Goal: Task Accomplishment & Management: Manage account settings

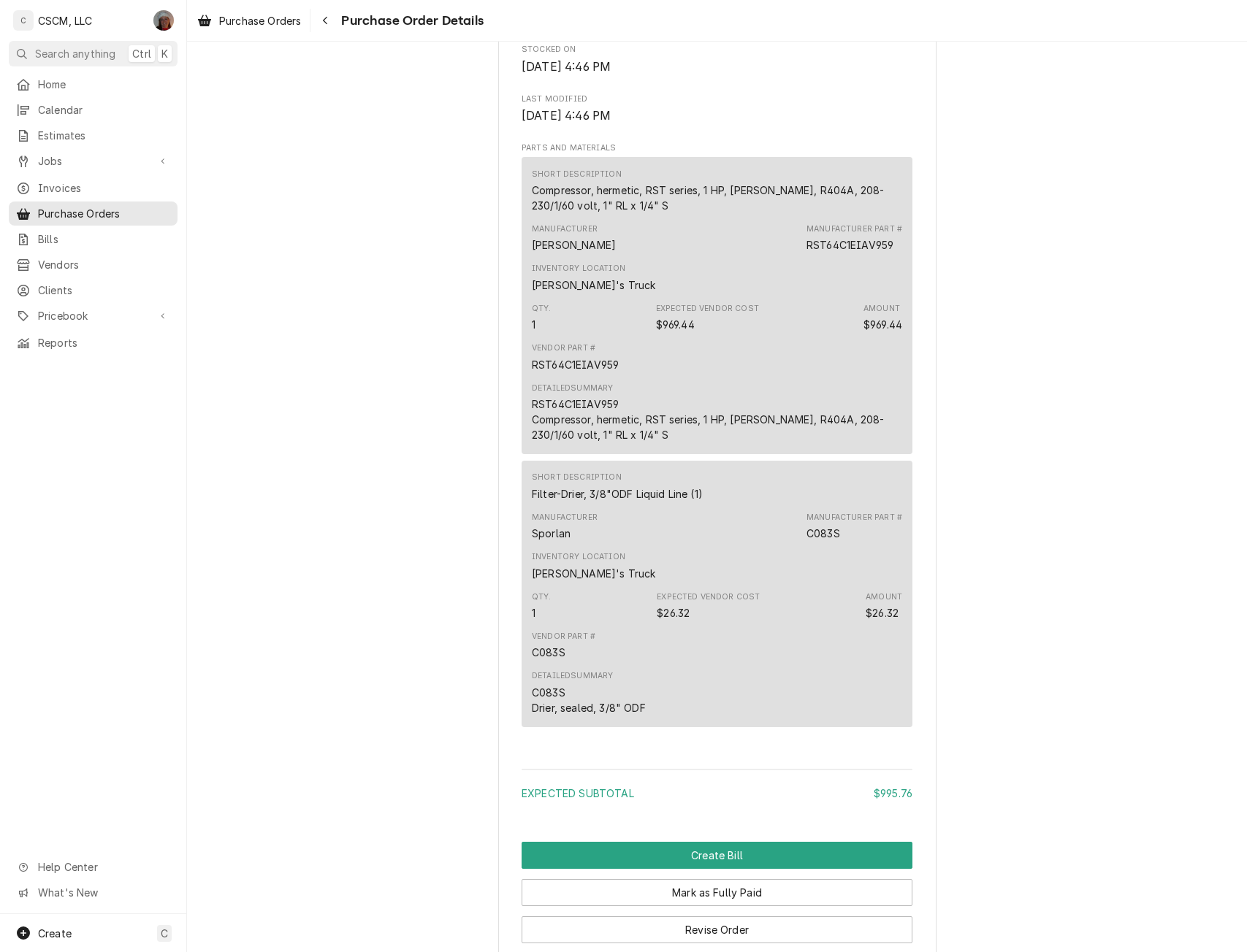
scroll to position [1070, 0]
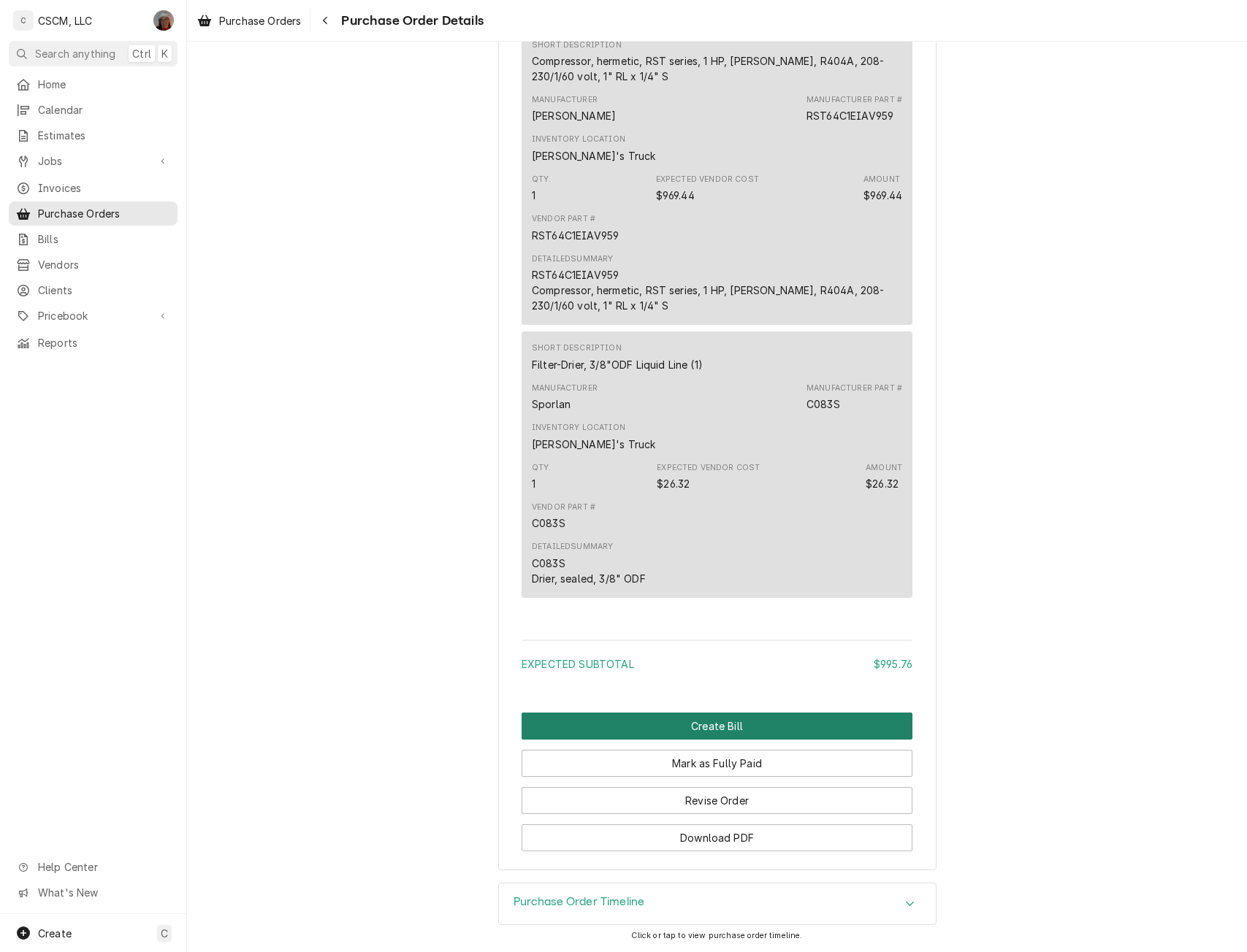
click at [609, 733] on button "Create Bill" at bounding box center [717, 727] width 391 height 27
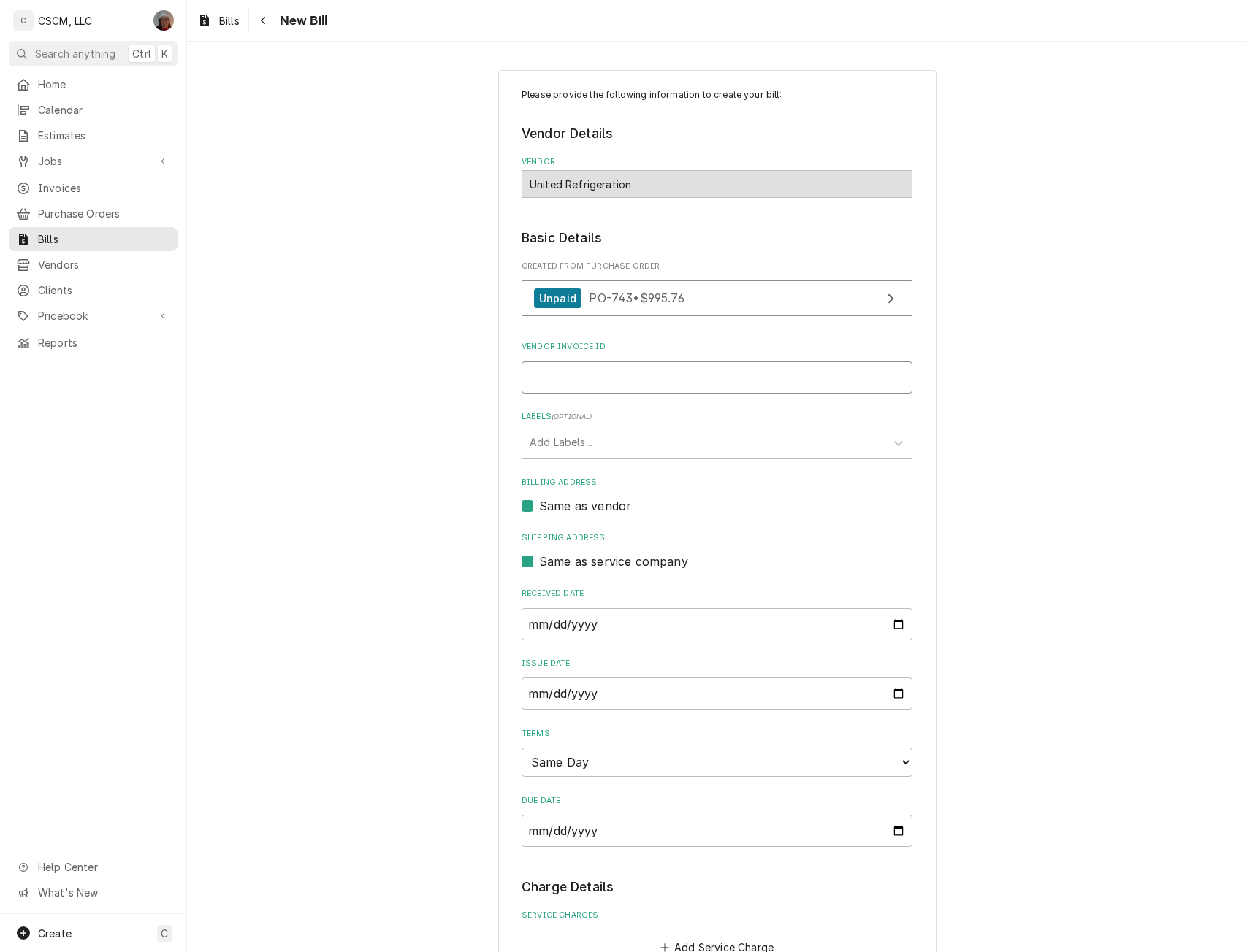
click at [563, 374] on input "Vendor Invoice ID" at bounding box center [717, 377] width 391 height 32
paste input "13699864-00"
type input "13699864-00"
click at [893, 623] on input "2025-09-09" at bounding box center [717, 625] width 391 height 32
type input "2025-07-07"
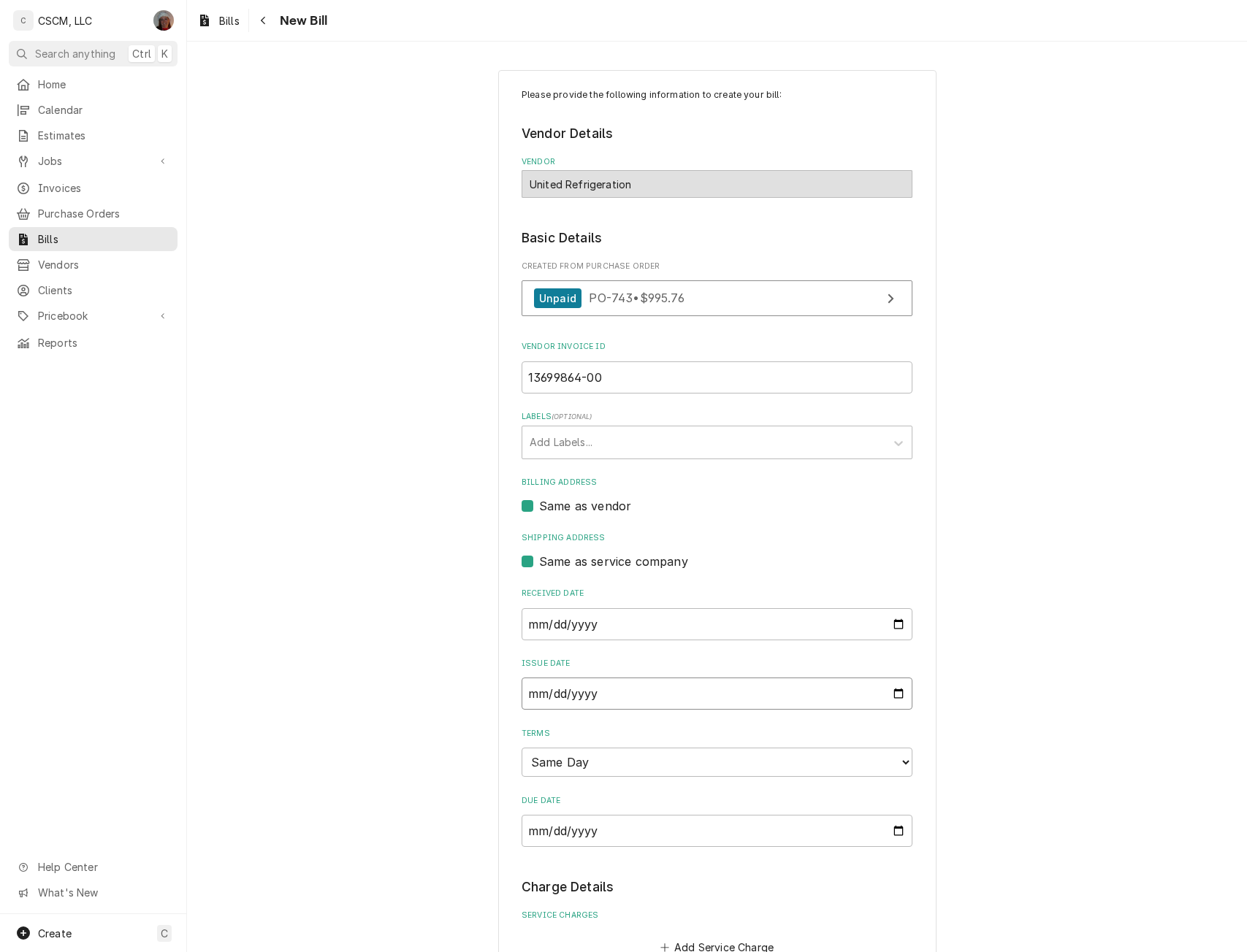
click at [883, 689] on input "2025-09-09" at bounding box center [717, 693] width 391 height 32
click at [891, 691] on input "2025-09-09" at bounding box center [717, 693] width 391 height 32
click at [895, 689] on input "2025-08-09" at bounding box center [717, 693] width 391 height 32
type input "2025-07-09"
click at [550, 691] on input "2025-07-09" at bounding box center [717, 693] width 391 height 32
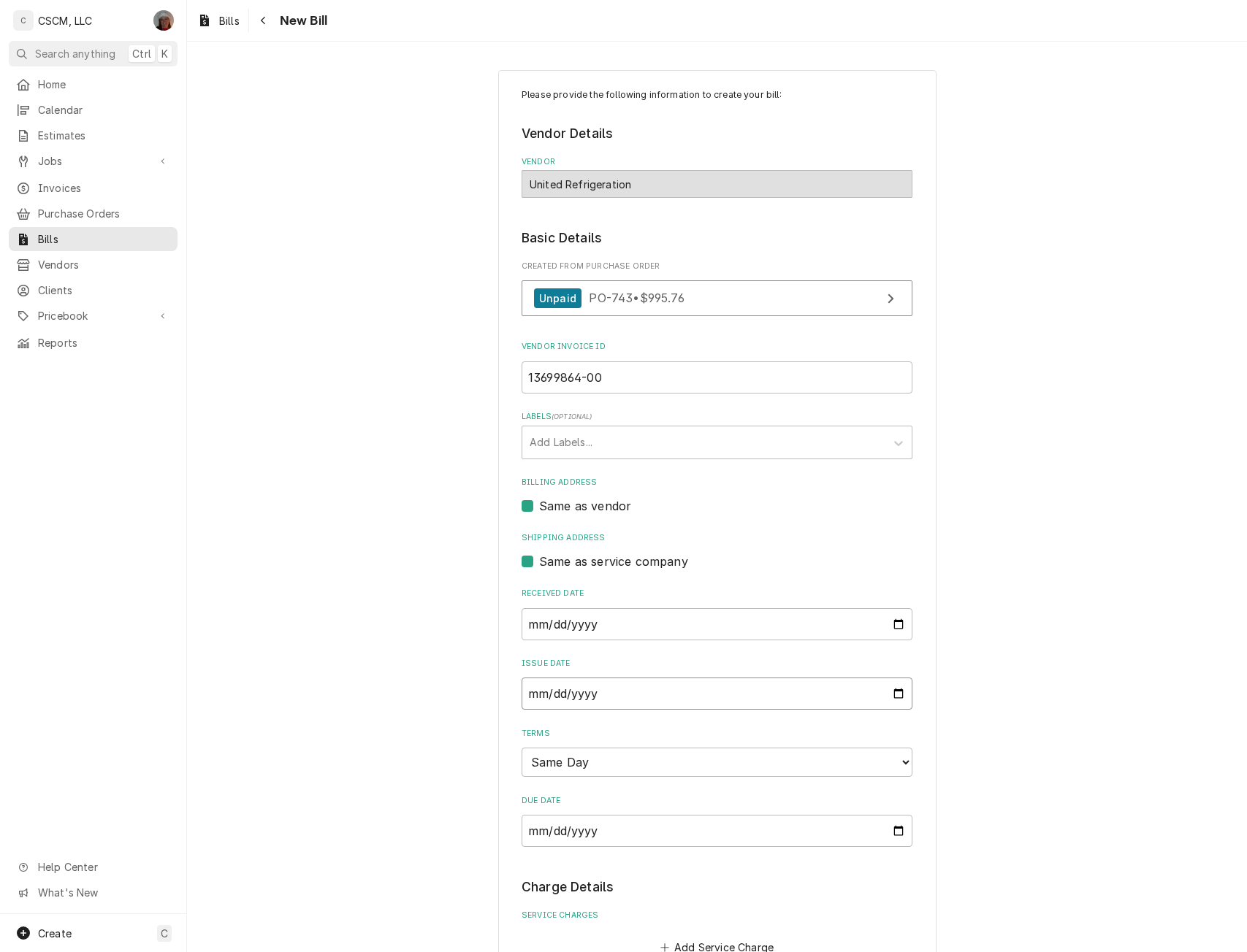
type input "2025-07-07"
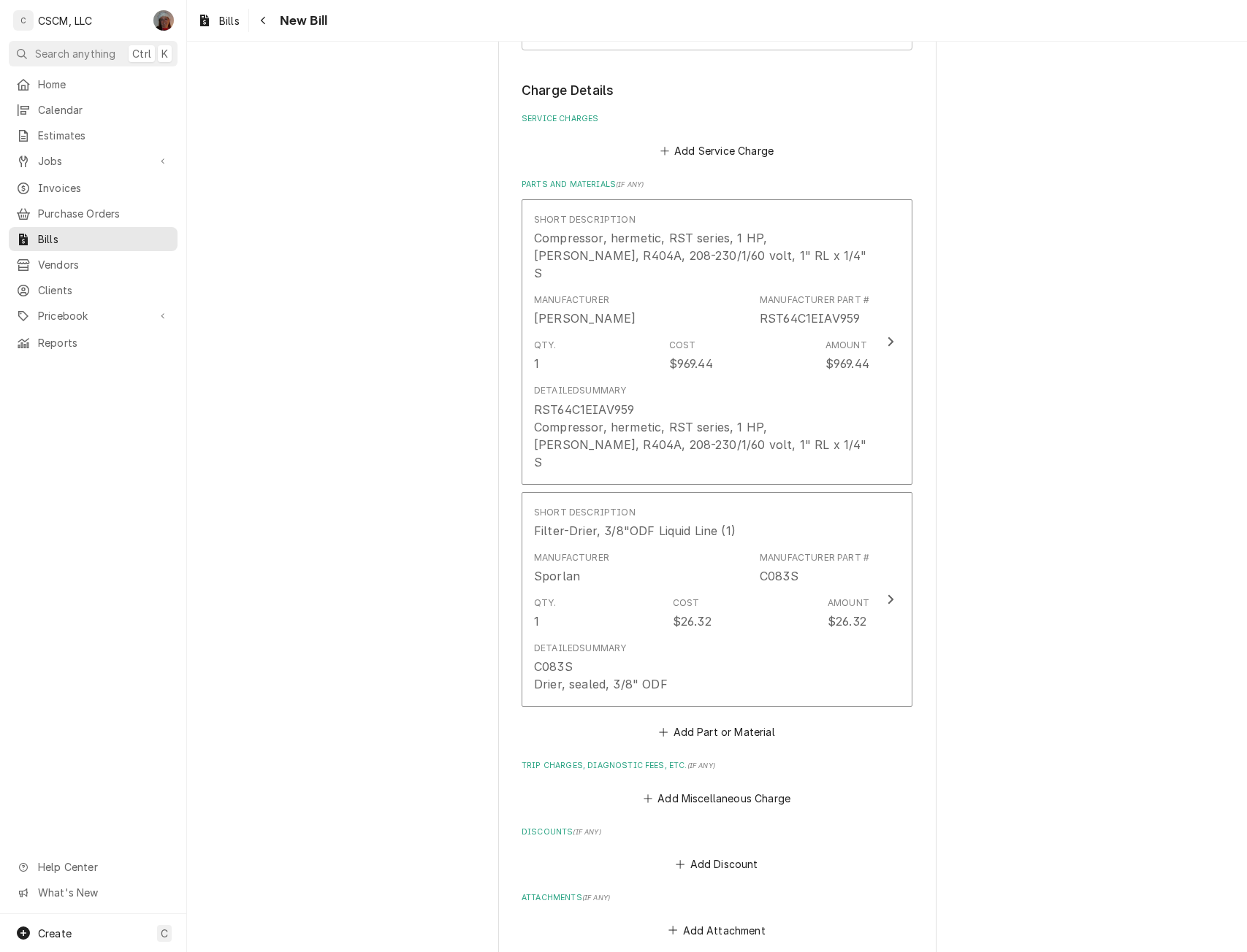
click at [1233, 938] on div "Please provide the following information to create your bill: Vendor Details Ve…" at bounding box center [717, 202] width 1060 height 1885
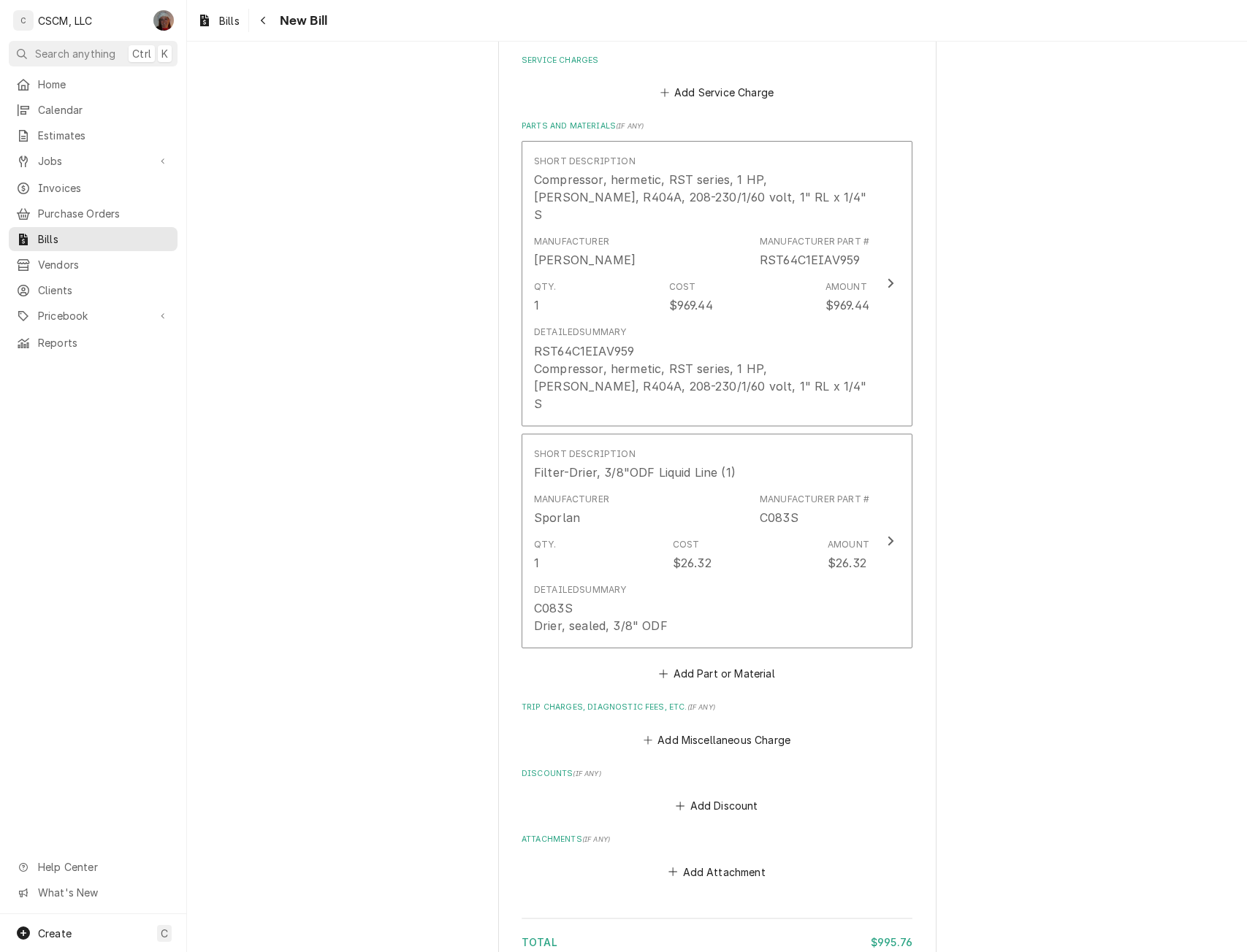
scroll to position [955, 0]
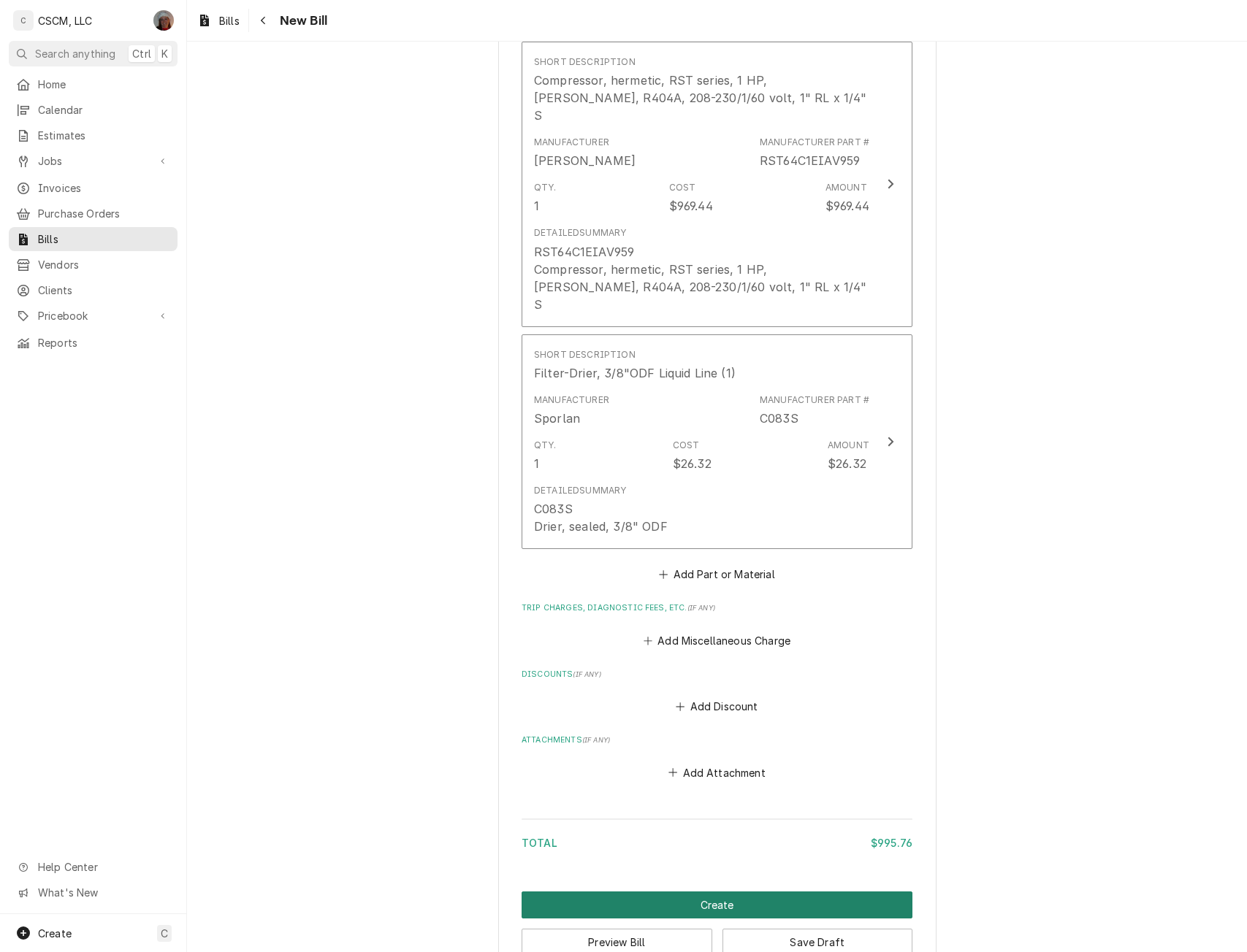
click at [694, 892] on button "Create" at bounding box center [717, 906] width 391 height 27
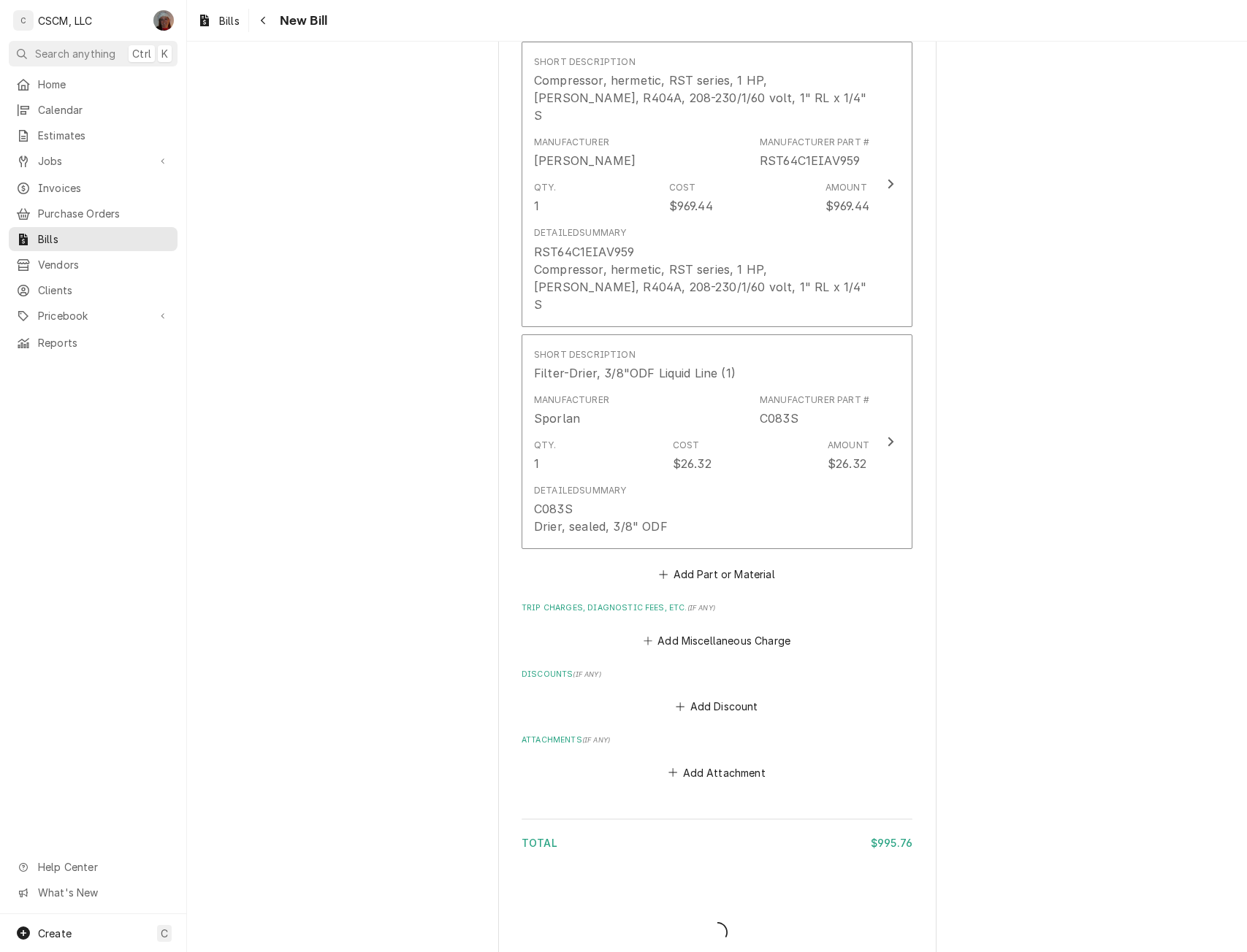
scroll to position [946, 0]
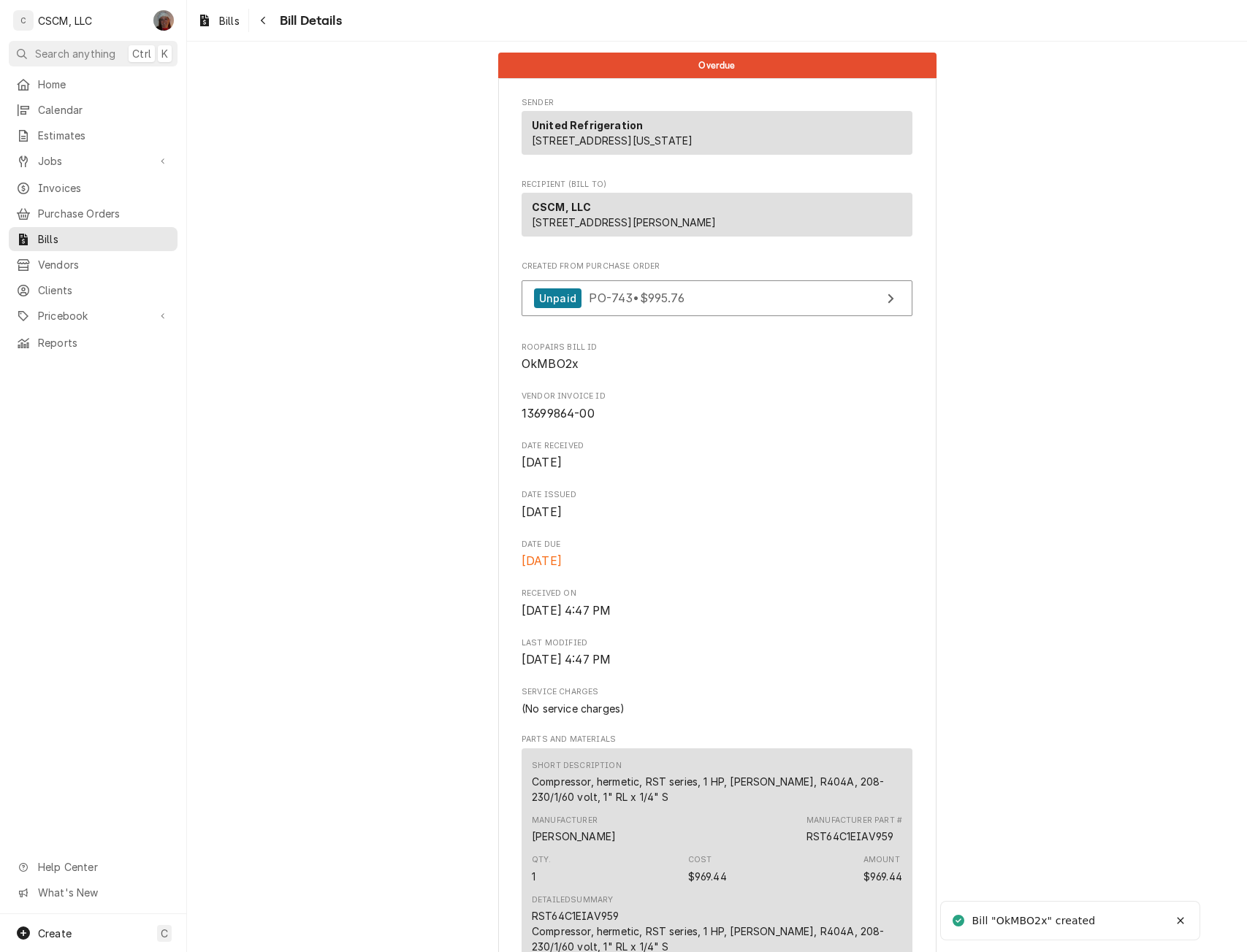
scroll to position [699, 0]
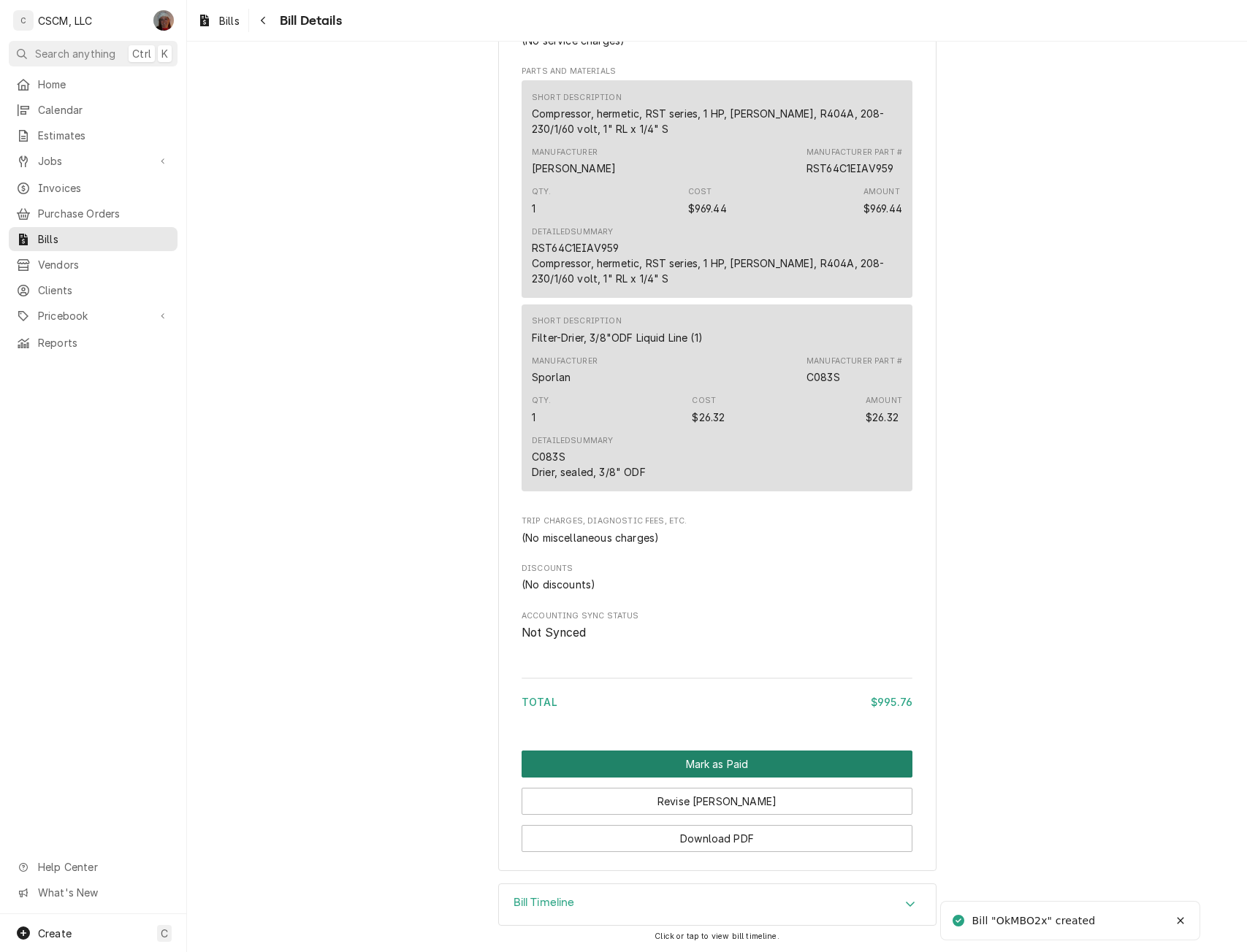
click at [749, 755] on button "Mark as Paid" at bounding box center [717, 765] width 391 height 27
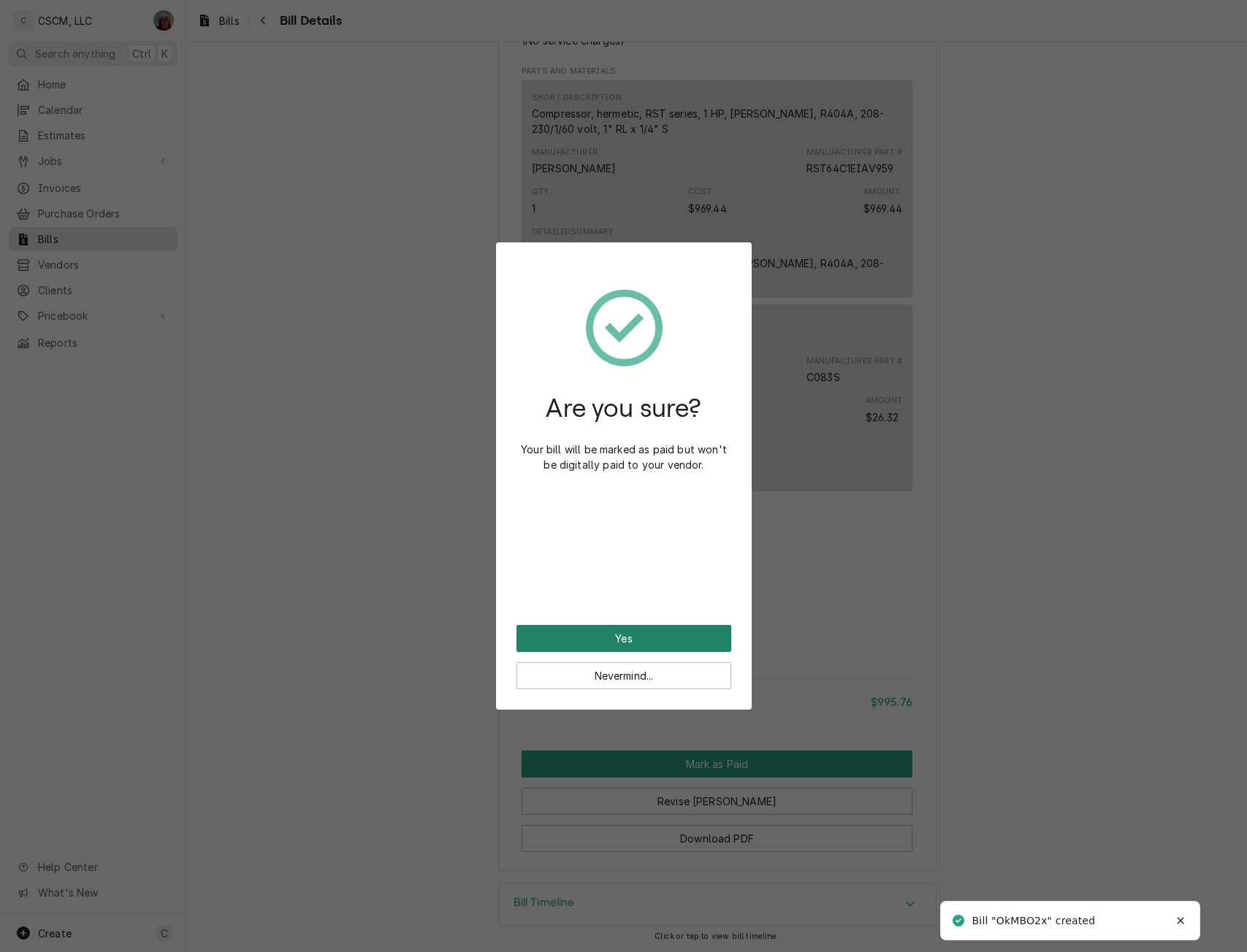
click at [588, 650] on button "Yes" at bounding box center [624, 639] width 215 height 27
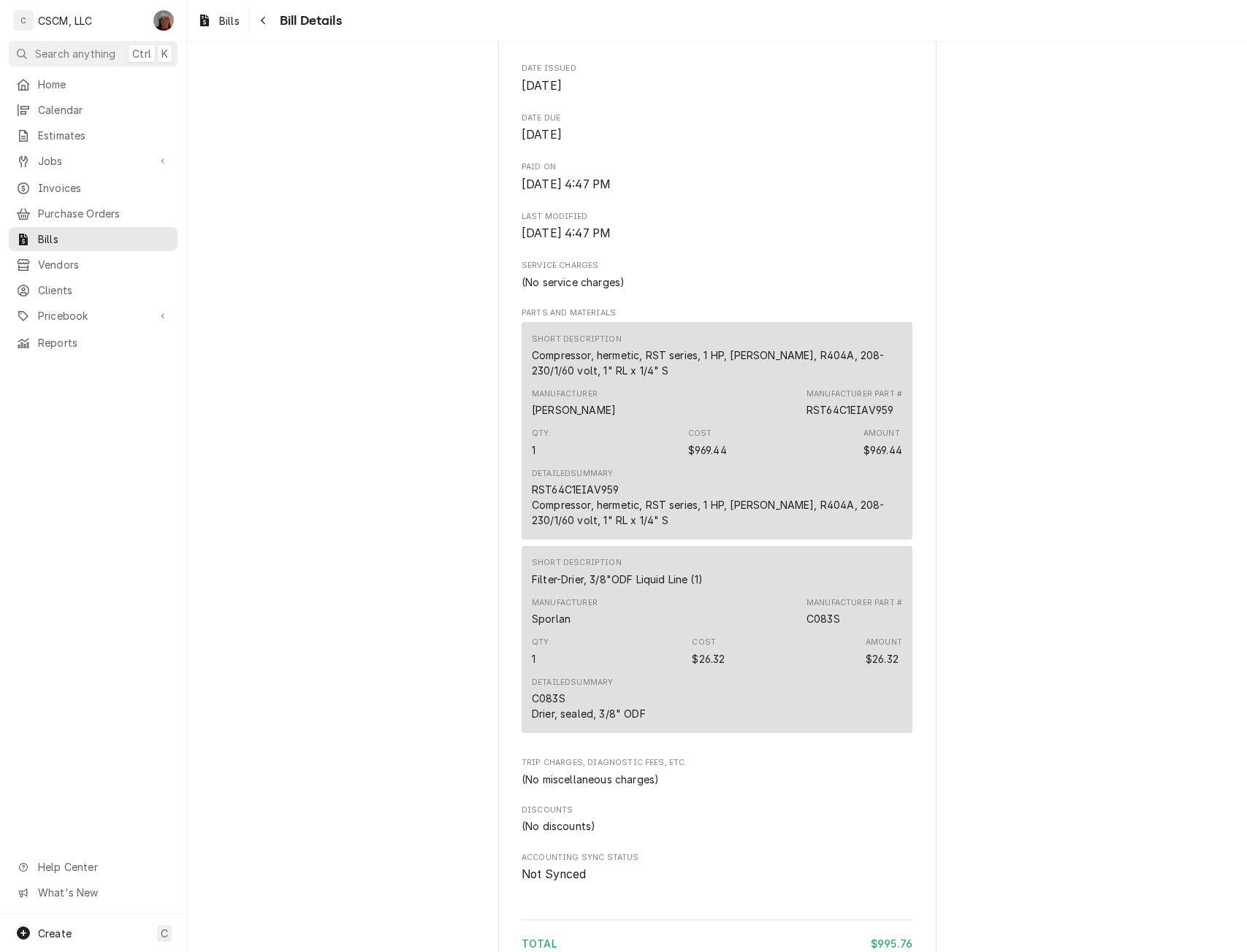
scroll to position [456, 0]
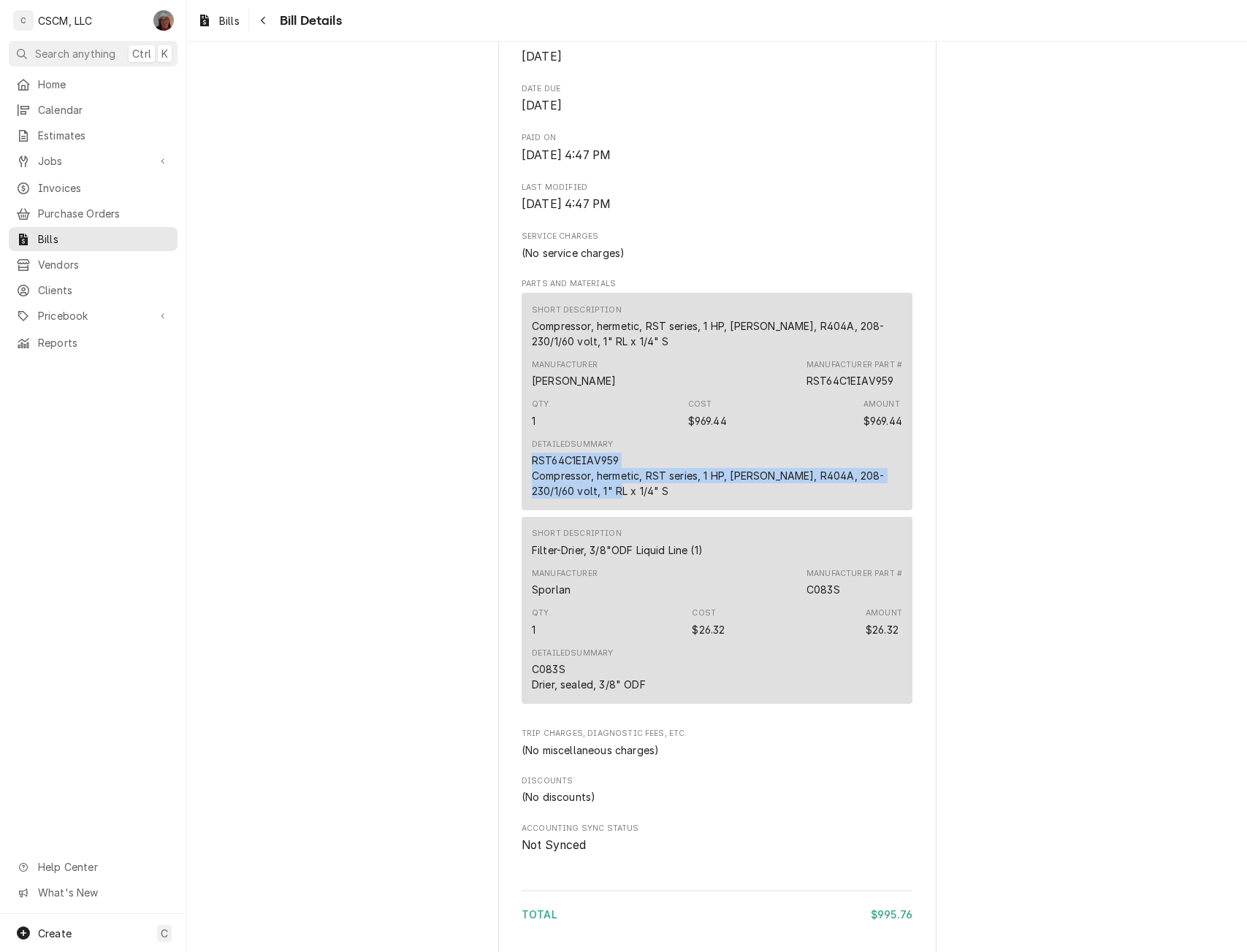
drag, startPoint x: 526, startPoint y: 489, endPoint x: 625, endPoint y: 527, distance: 106.0
click at [625, 499] on div "RST64C1EIAV959 Compressor, hermetic, RST series, 1 HP, [PERSON_NAME], R404A, 20…" at bounding box center [717, 476] width 371 height 46
copy div "RST64C1EIAV959 Compressor, hermetic, RST series, 1 HP, [PERSON_NAME], R404A, 20…"
drag, startPoint x: 522, startPoint y: 698, endPoint x: 651, endPoint y: 724, distance: 131.6
click at [651, 704] on div "Short Description Filter-Drier, 3/8"ODF Liquid Line (1) Manufacturer Sporlan Ma…" at bounding box center [717, 610] width 391 height 187
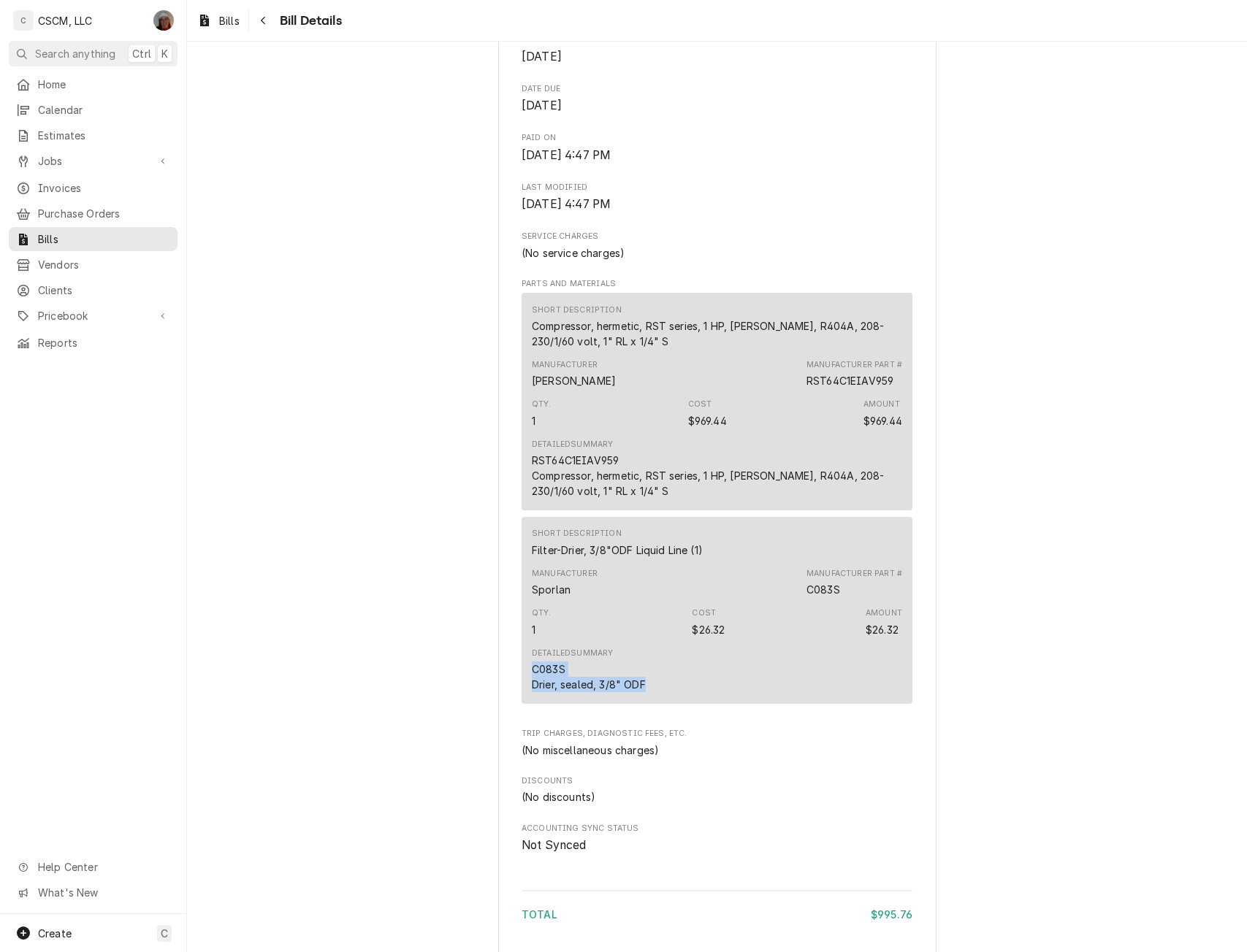
copy div "C083S Drier, sealed, 3/8" ODF"
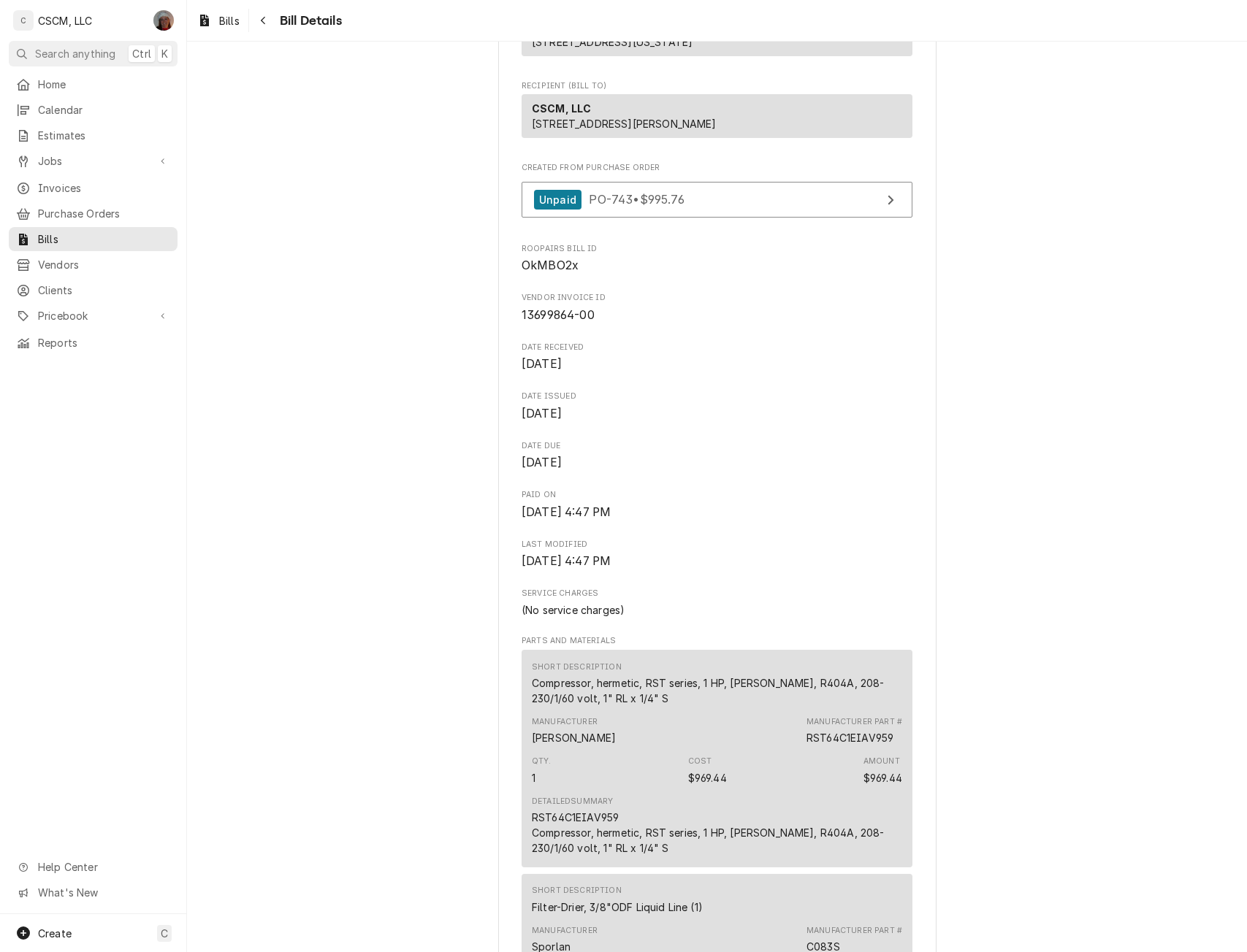
scroll to position [0, 0]
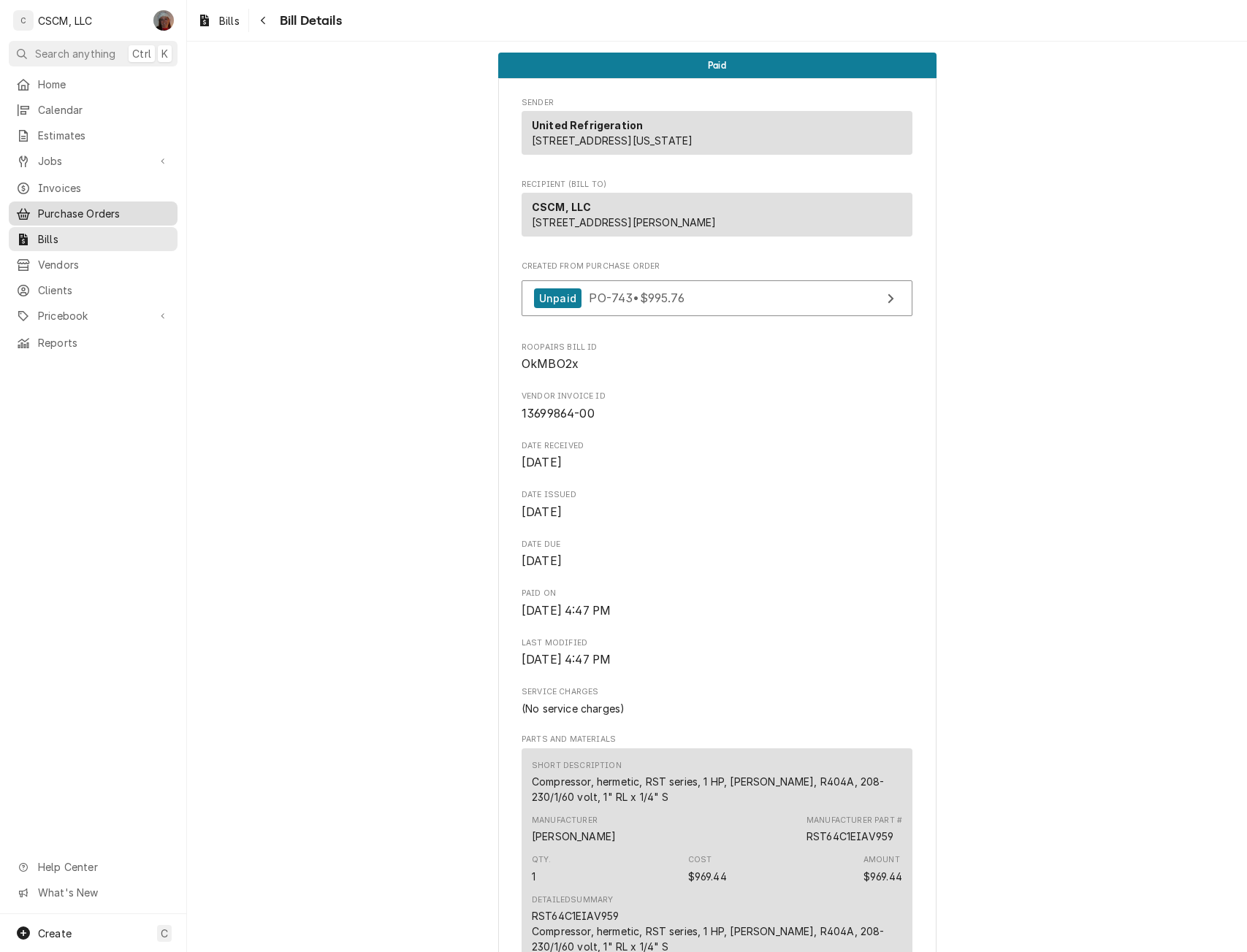
click at [129, 206] on span "Purchase Orders" at bounding box center [104, 214] width 132 height 16
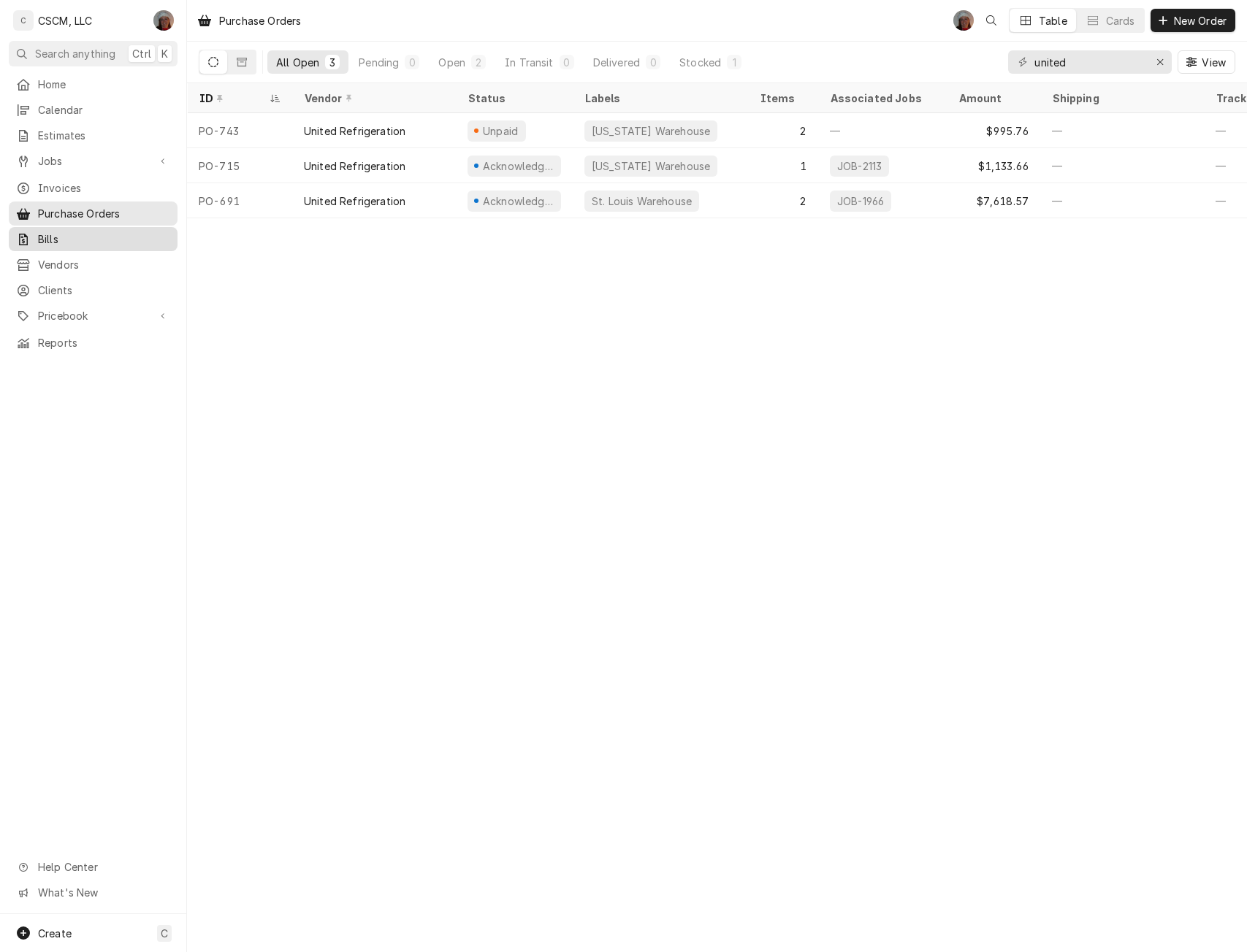
click at [71, 237] on span "Bills" at bounding box center [104, 239] width 132 height 16
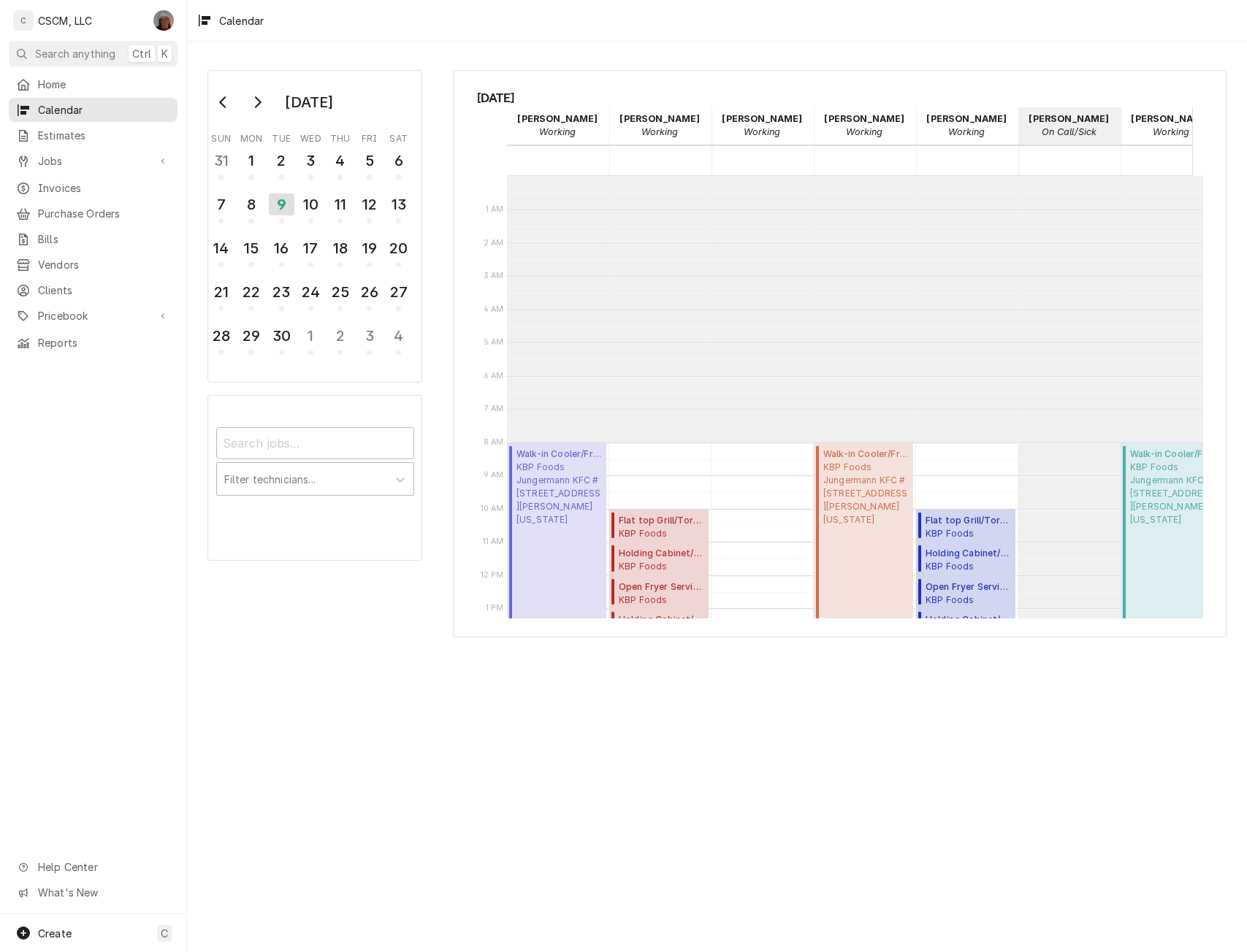
scroll to position [267, 0]
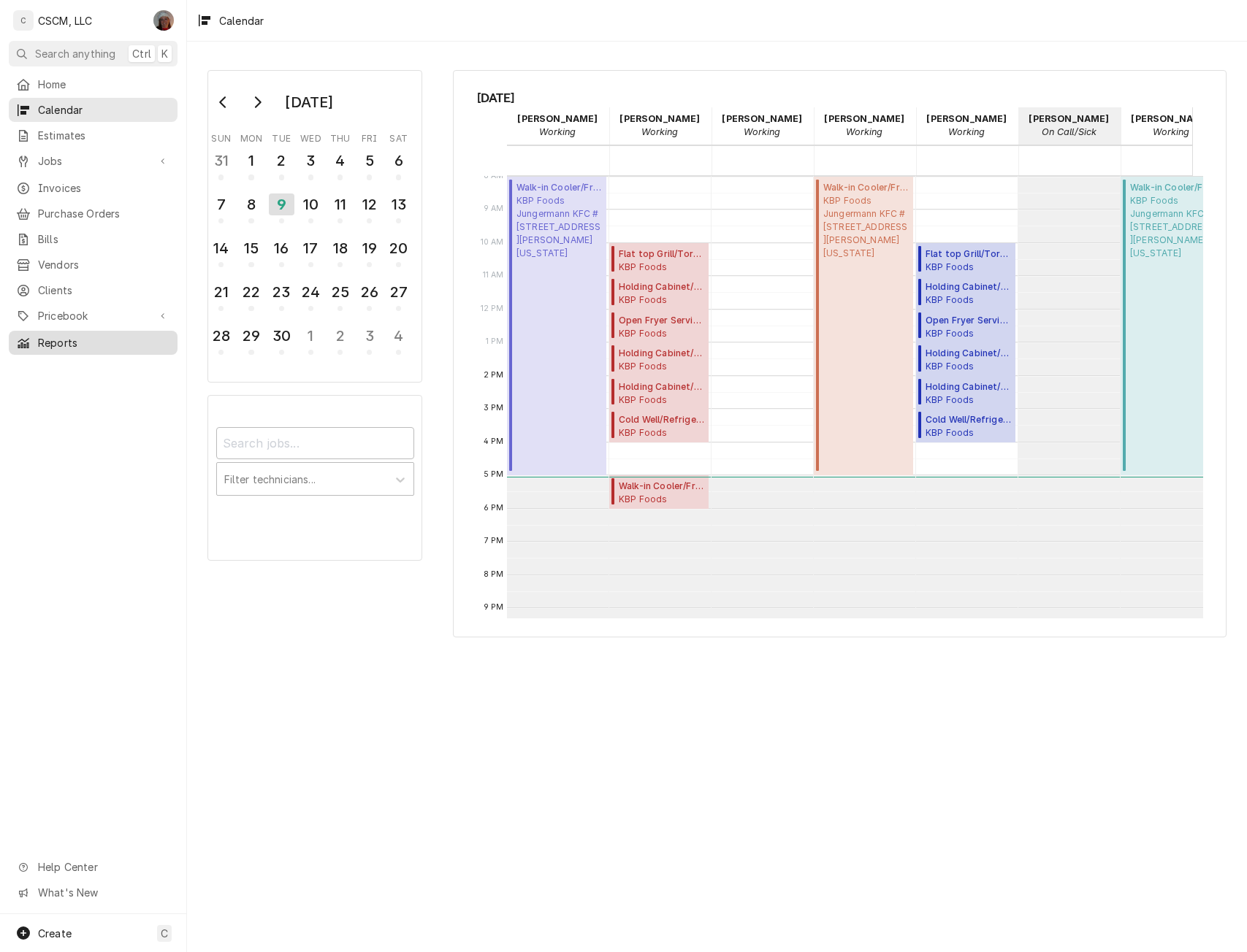
click at [64, 335] on span "Reports" at bounding box center [104, 343] width 132 height 16
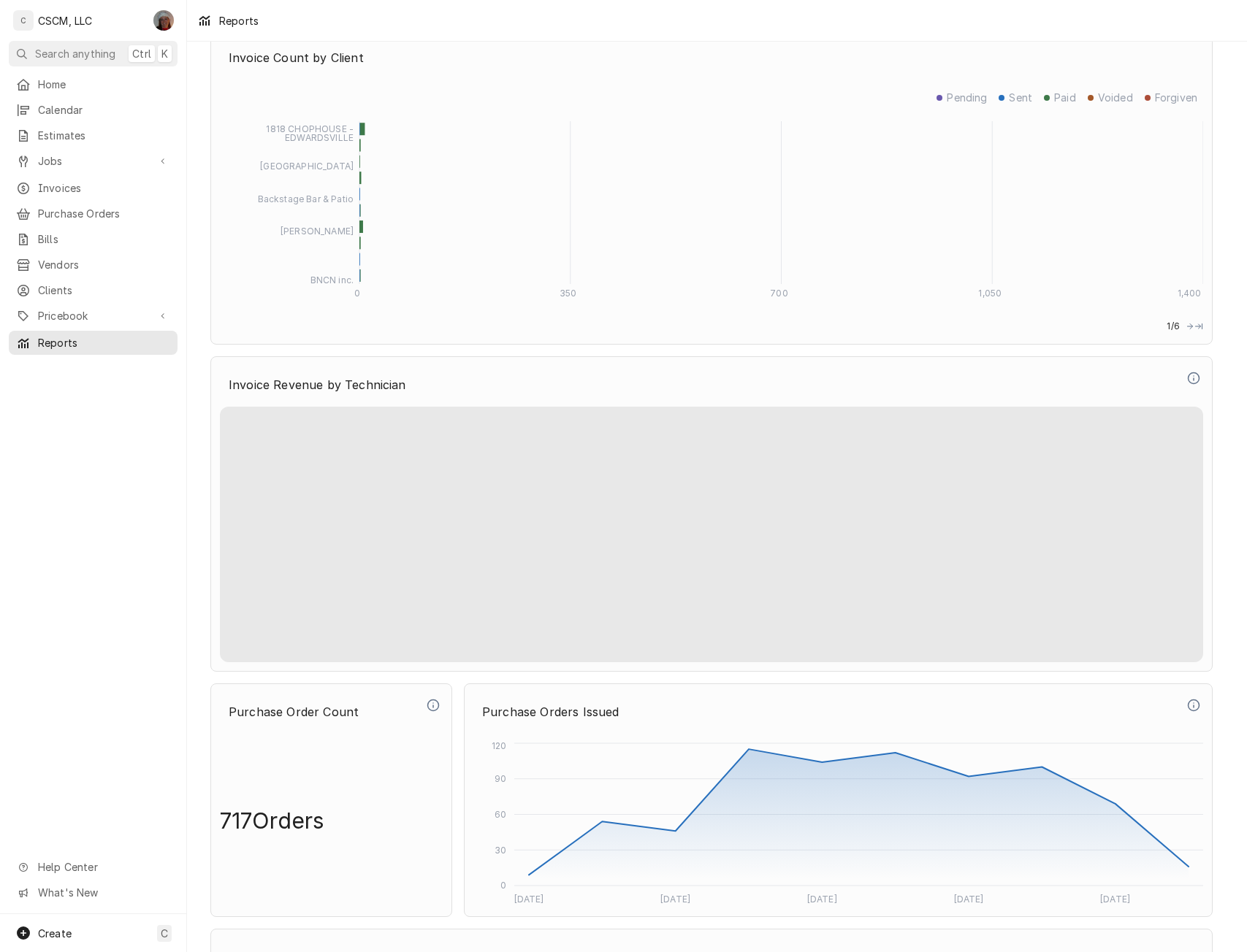
scroll to position [3767, 0]
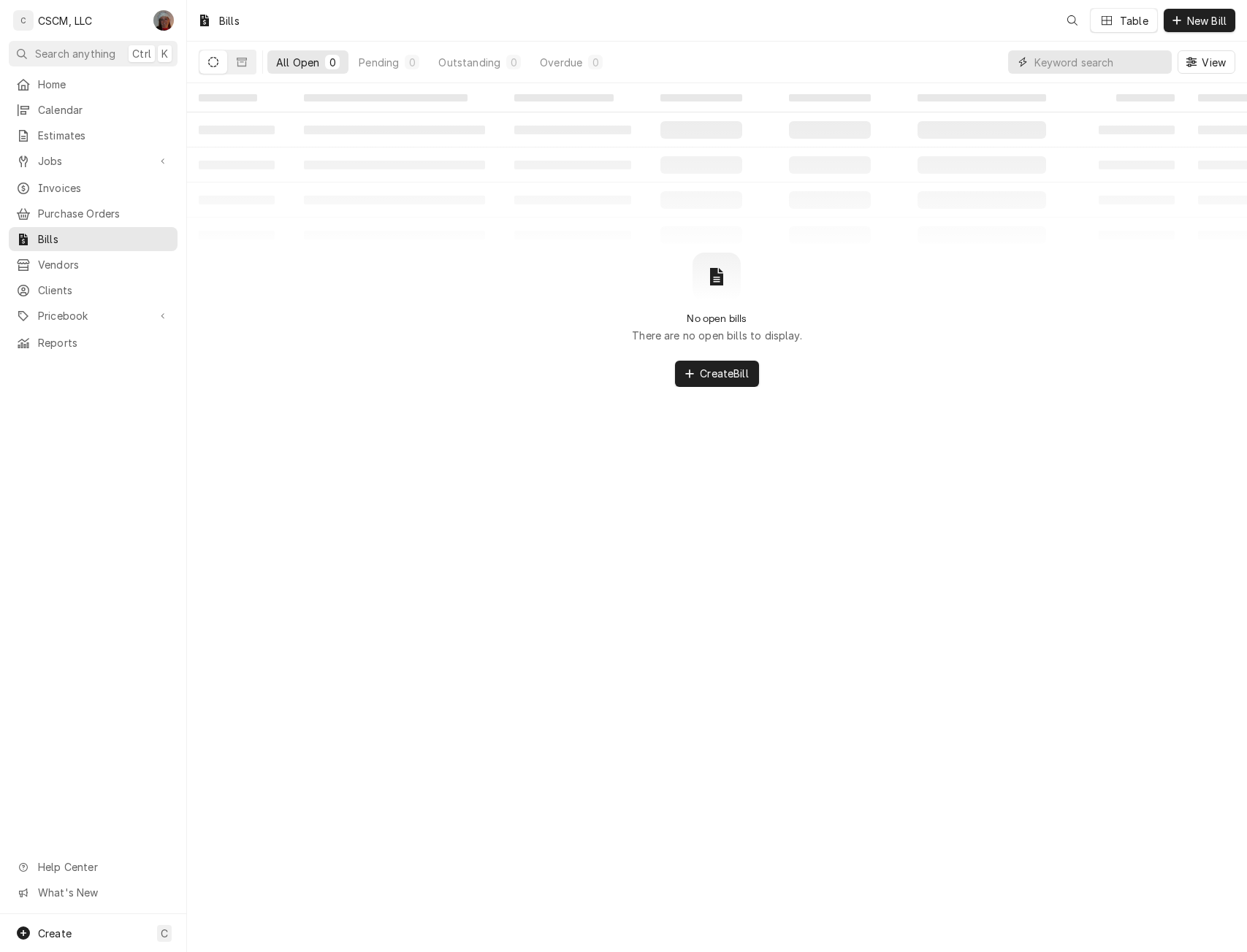
click at [1084, 65] on input "Dynamic Content Wrapper" at bounding box center [1099, 62] width 130 height 24
click at [250, 63] on button "Dynamic Content Wrapper" at bounding box center [241, 62] width 27 height 24
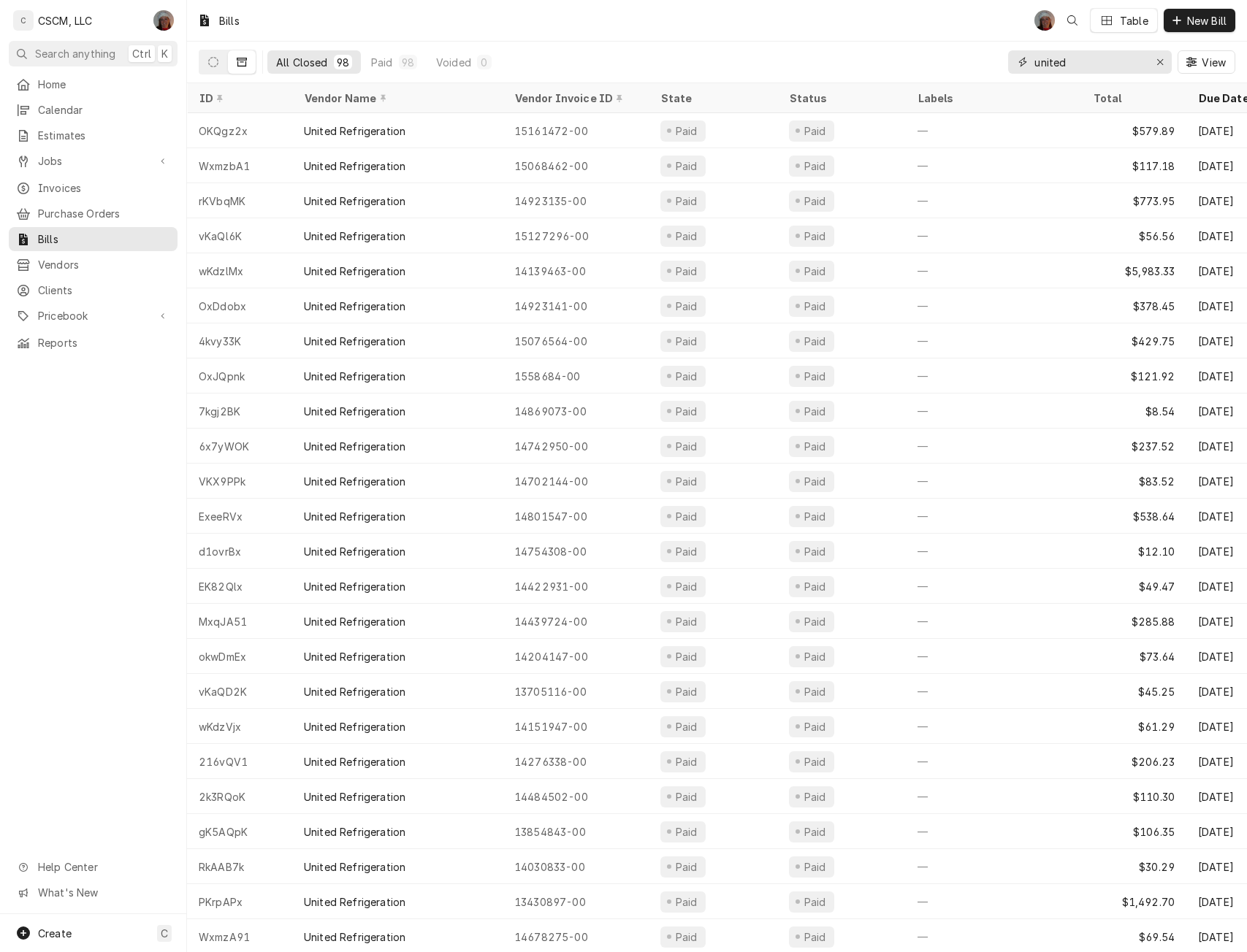
drag, startPoint x: 1072, startPoint y: 59, endPoint x: 1007, endPoint y: 59, distance: 65.0
click at [1007, 59] on div "All Closed 98 Paid 98 Voided 0 united View" at bounding box center [717, 62] width 1036 height 41
paste input "14308137-00 P.O.Number SANTA FE Customer Numbe"
type input "14308137-00 P.O.Number SANTA FE Customer Numbe"
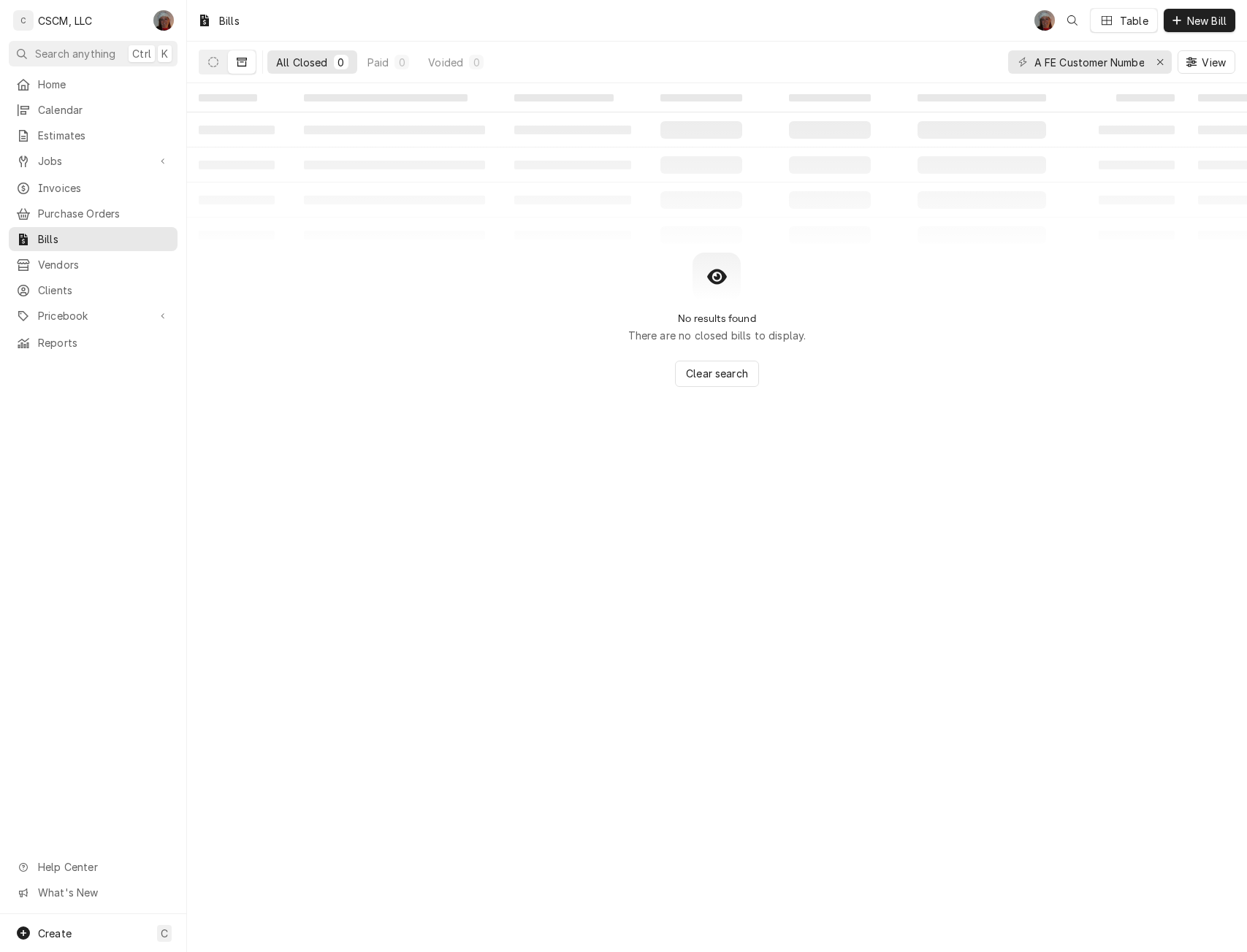
scroll to position [0, 0]
click at [5, 205] on div "Home Calendar Estimates Jobs Jobs Job Series Invoices Purchase Orders Bills Ven…" at bounding box center [93, 214] width 186 height 282
click at [1157, 68] on div "Erase input" at bounding box center [1160, 62] width 15 height 15
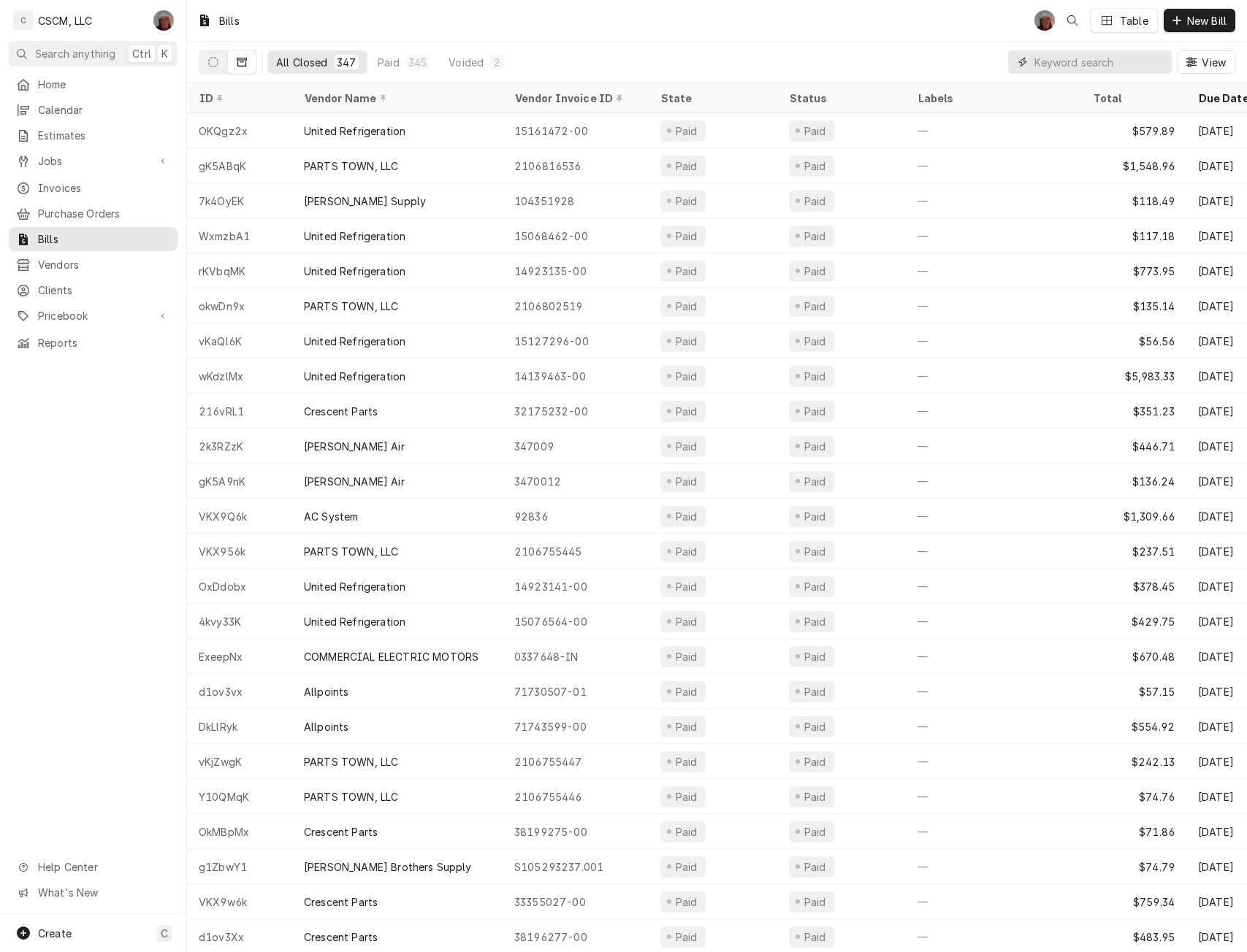
click at [1046, 61] on input "Dynamic Content Wrapper" at bounding box center [1099, 62] width 130 height 24
paste input "14308137-00"
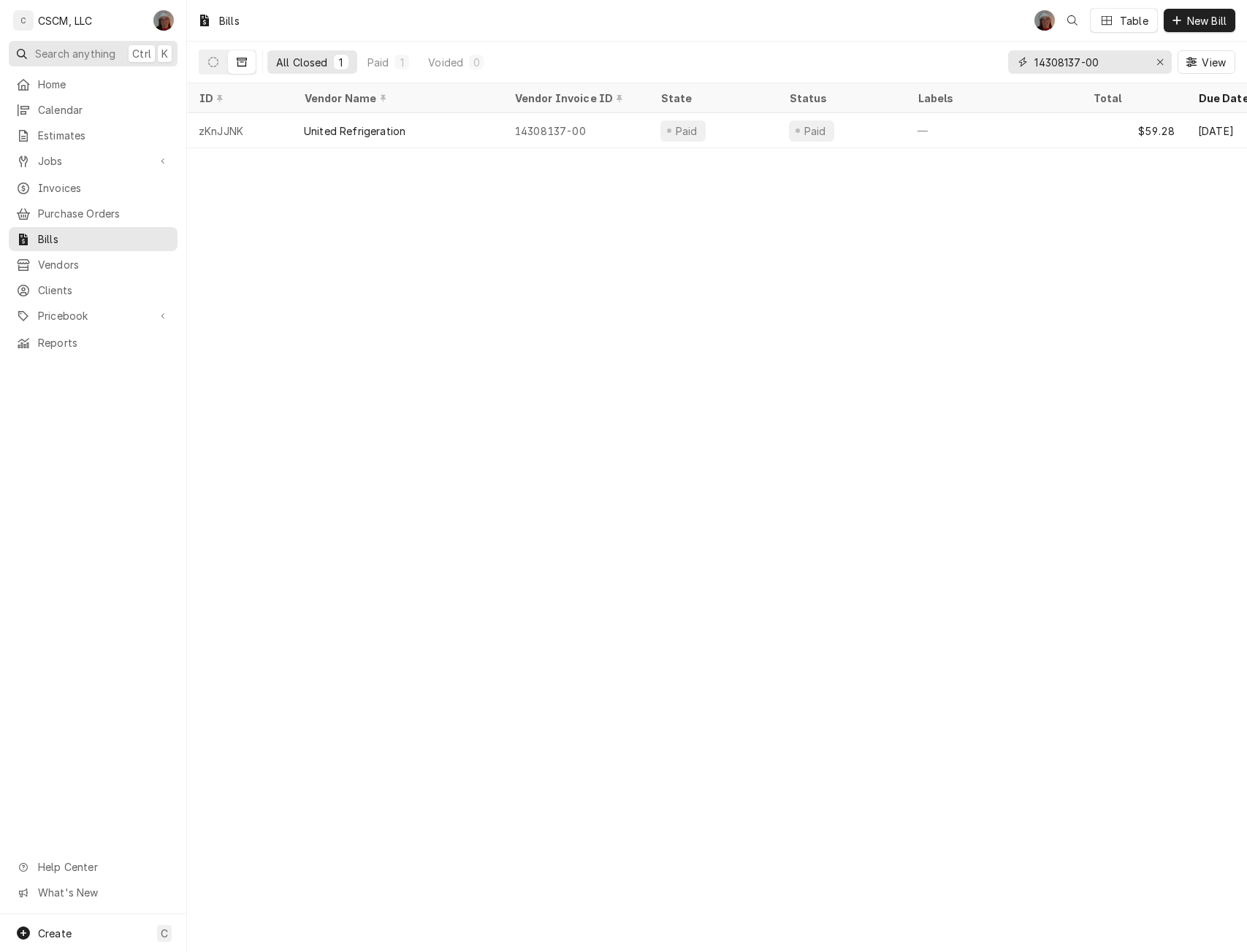
type input "14308137-00"
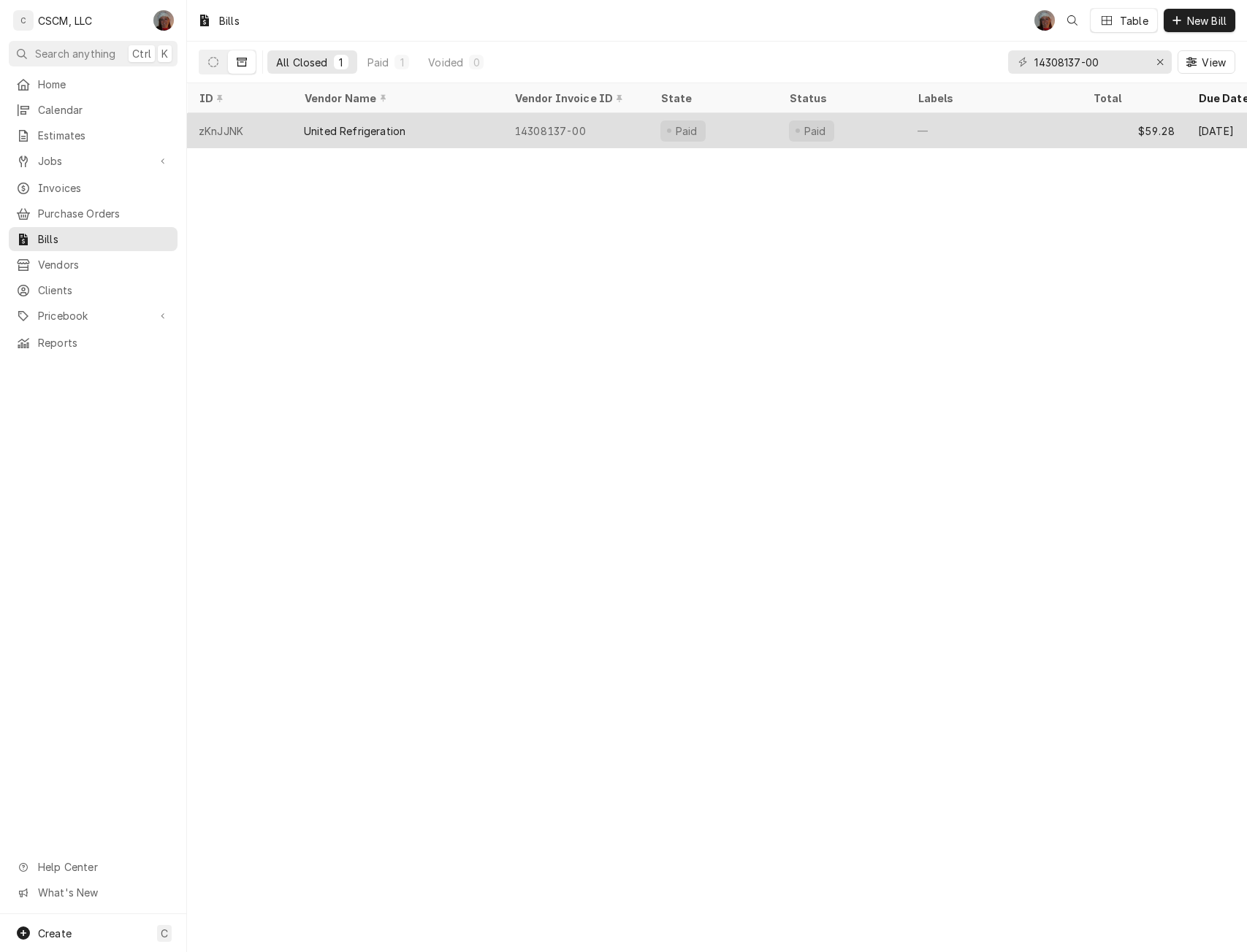
click at [358, 133] on div "United Refrigeration" at bounding box center [355, 131] width 102 height 16
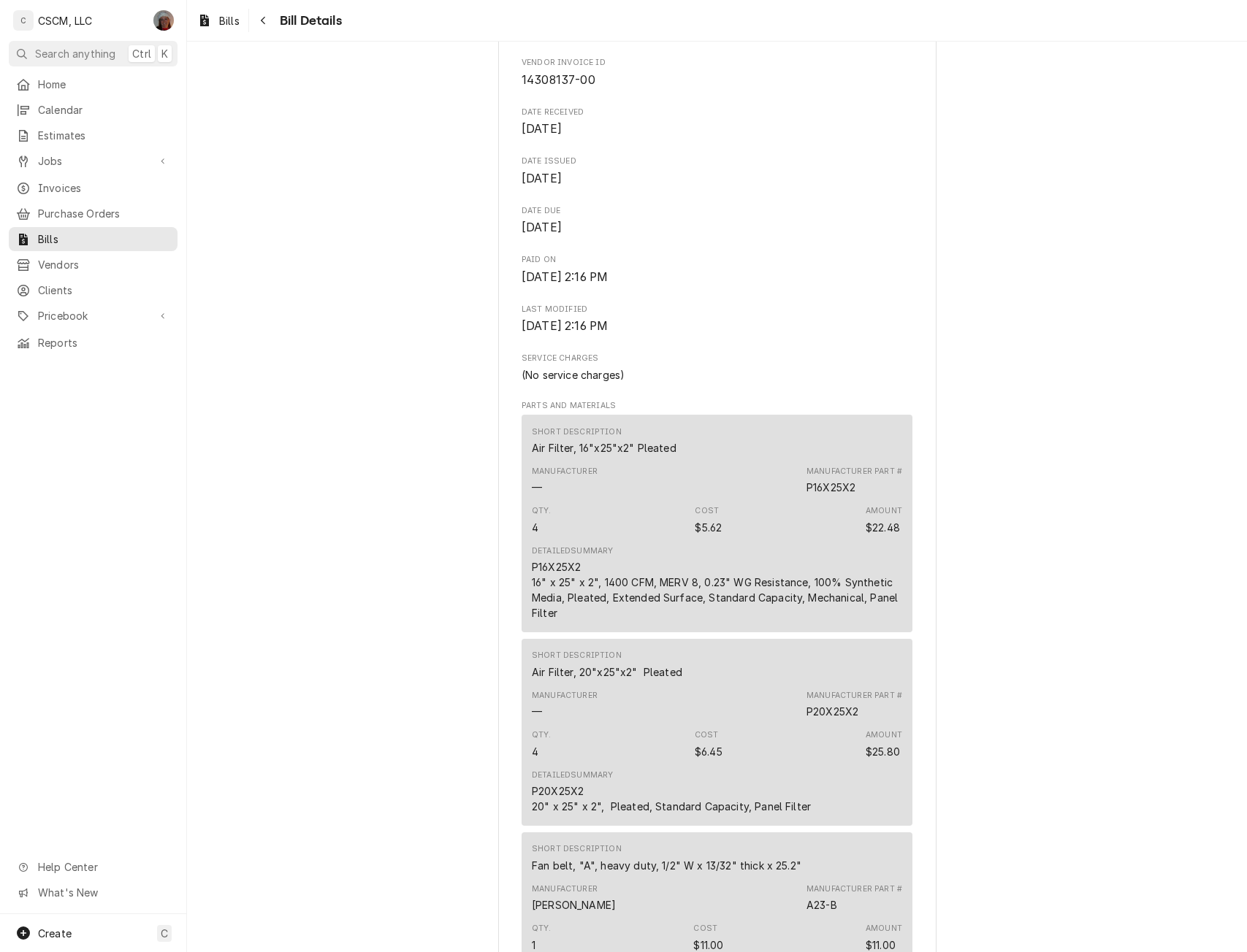
scroll to position [473, 0]
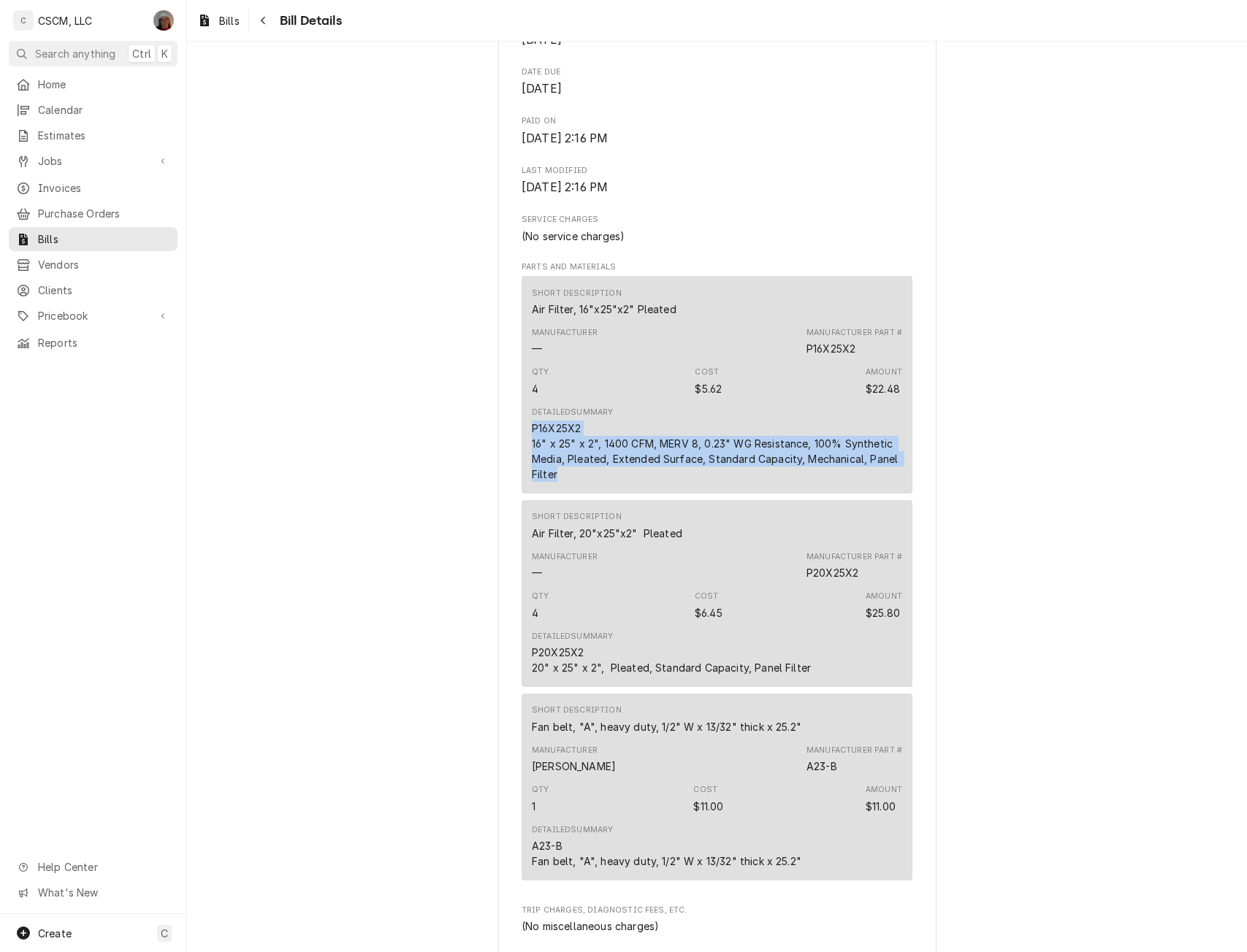
drag, startPoint x: 521, startPoint y: 455, endPoint x: 567, endPoint y: 506, distance: 68.7
click at [567, 494] on div "Short Description Air Filter, 16"x25"x2" Pleated Manufacturer — Manufacturer Pa…" at bounding box center [717, 385] width 391 height 218
copy div "P16X25X2 16" x 25" x 2", 1400 CFM, MERV 8, 0.23" WG Resistance, 100% Synthetic …"
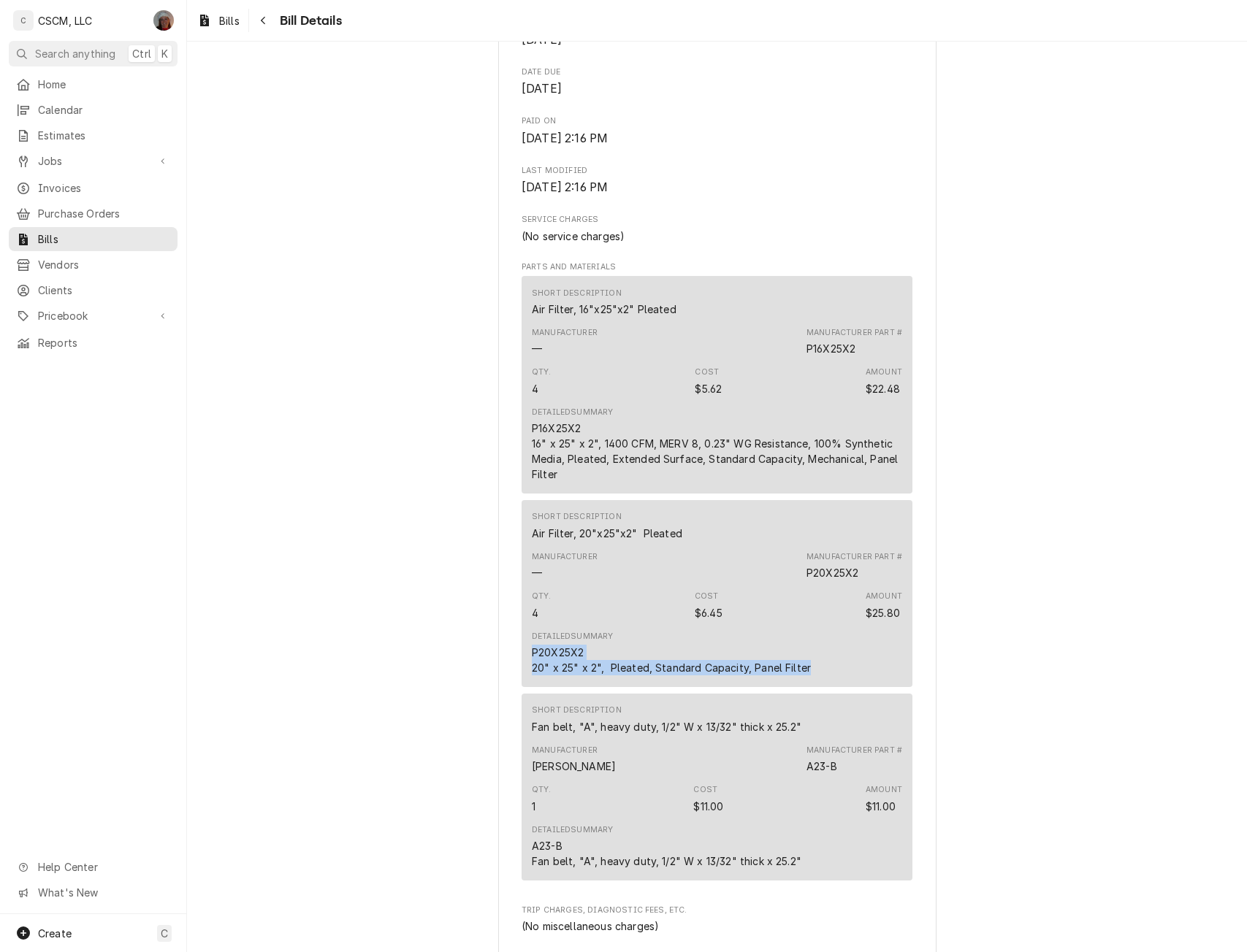
drag, startPoint x: 522, startPoint y: 680, endPoint x: 817, endPoint y: 703, distance: 295.9
click at [817, 687] on div "Short Description Air Filter, 20"x25"x2" Pleated Manufacturer — Manufacturer Pa…" at bounding box center [717, 593] width 391 height 187
copy div "P20X25X2 20" x 25" x 2", Pleated, Standard Capacity, Panel Filter"
drag, startPoint x: 526, startPoint y: 872, endPoint x: 831, endPoint y: 897, distance: 306.0
click at [831, 875] on div "Detailed Summary A23-B Fan belt, "A", heavy duty, 1/2" W x 13/32" thick x 25.2"" at bounding box center [717, 847] width 371 height 55
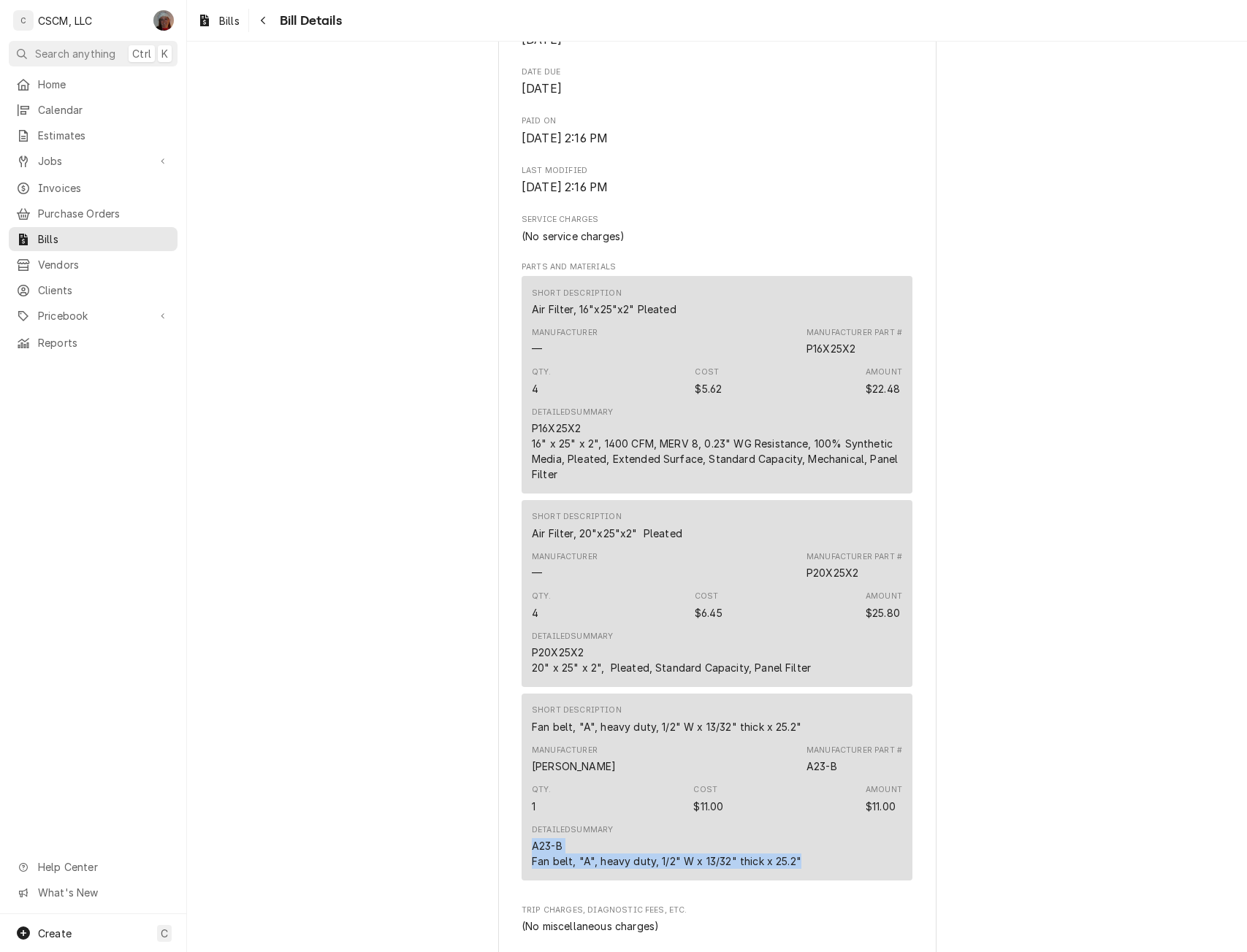
copy div "A23-B Fan belt, "A", heavy duty, 1/2" W x 13/32" thick x 25.2""
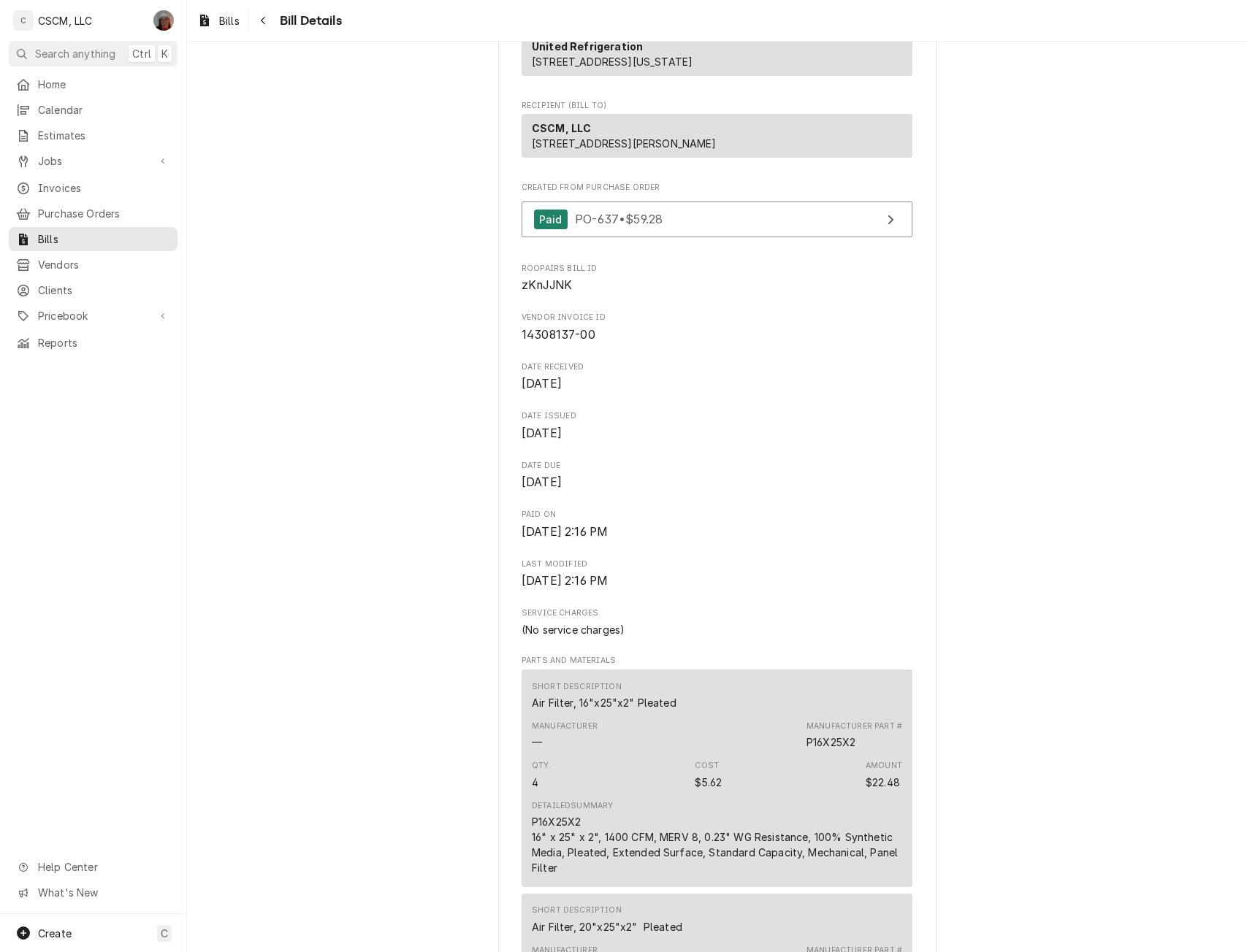
scroll to position [0, 0]
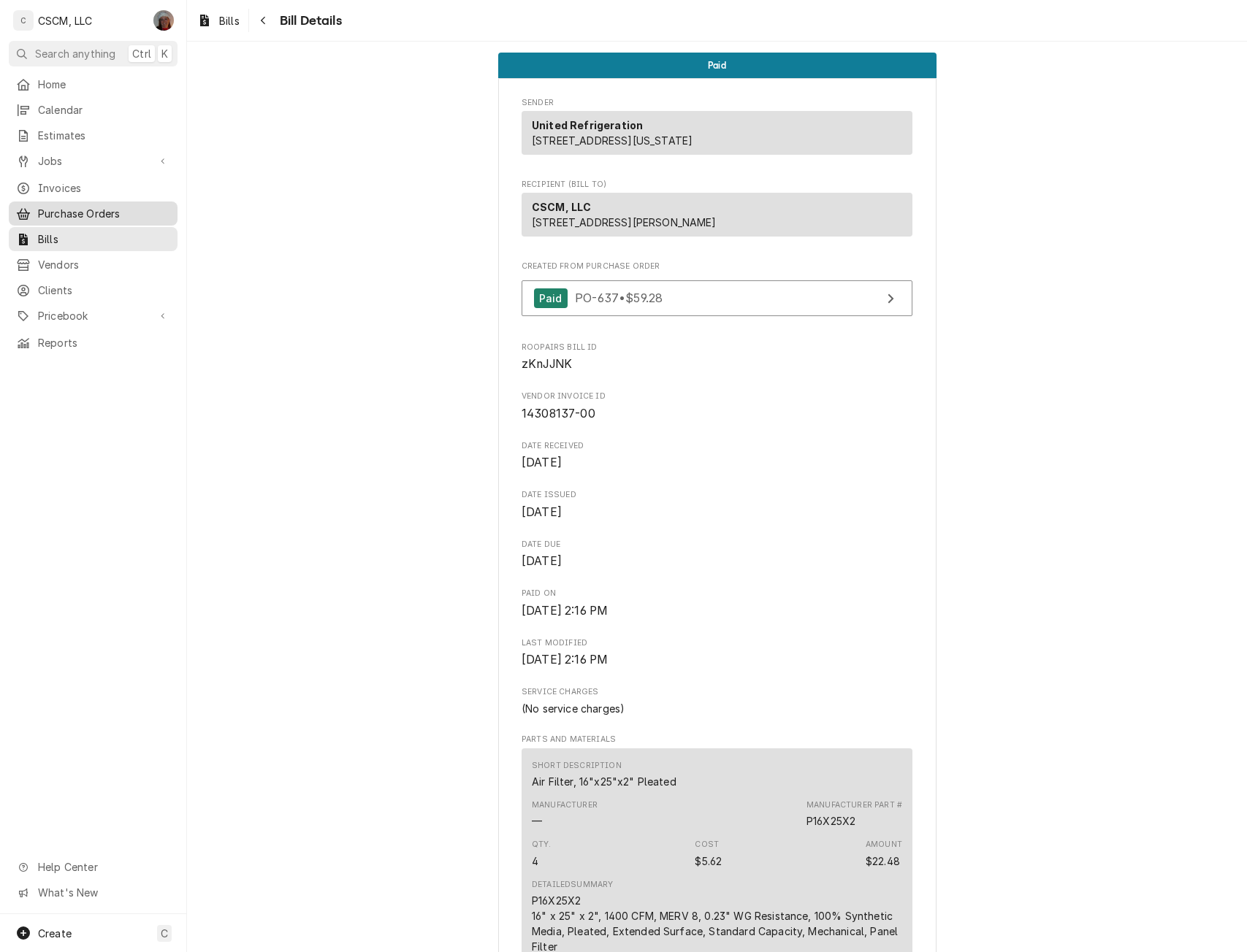
click at [71, 207] on span "Purchase Orders" at bounding box center [104, 214] width 132 height 16
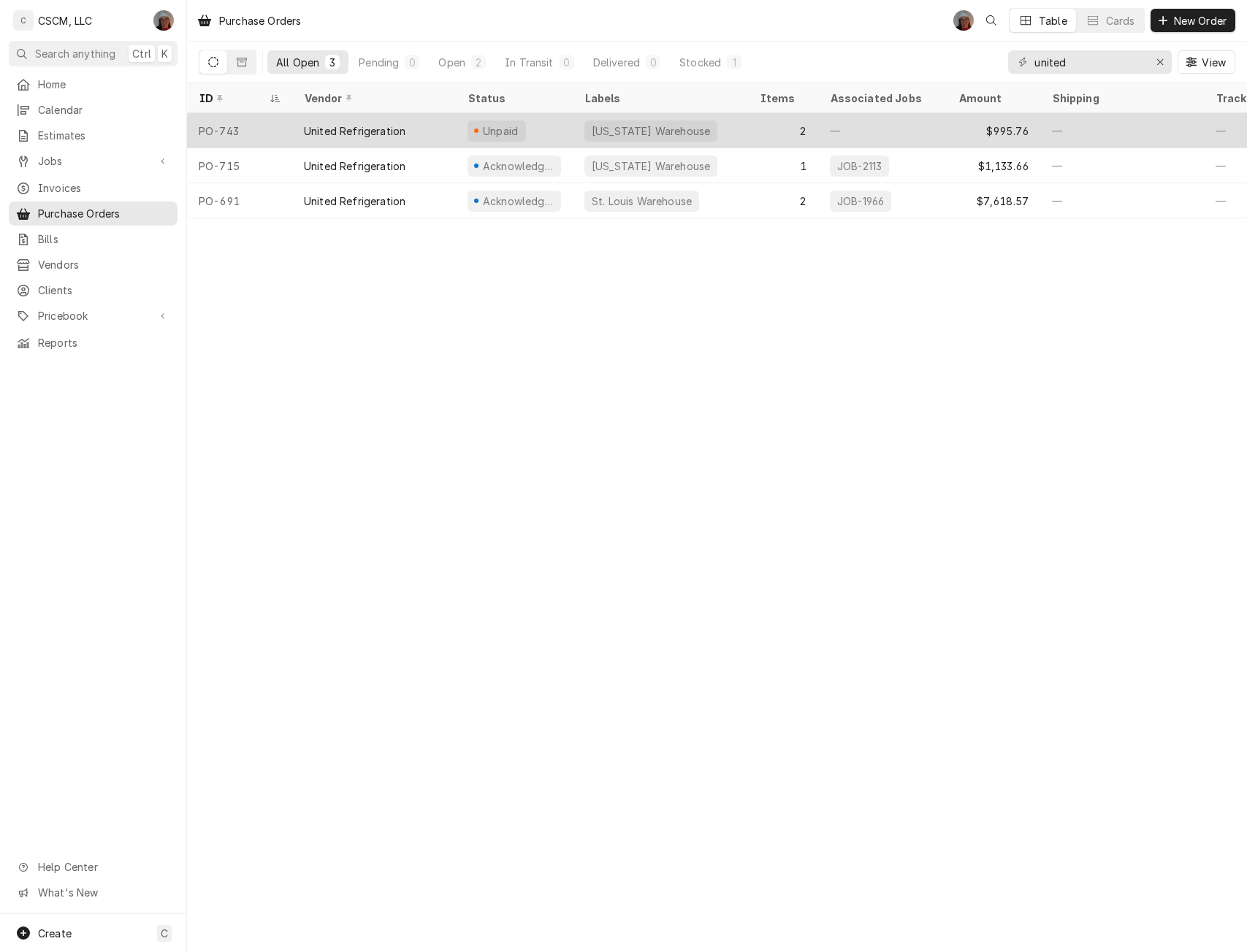
click at [339, 130] on div "United Refrigeration" at bounding box center [355, 131] width 102 height 16
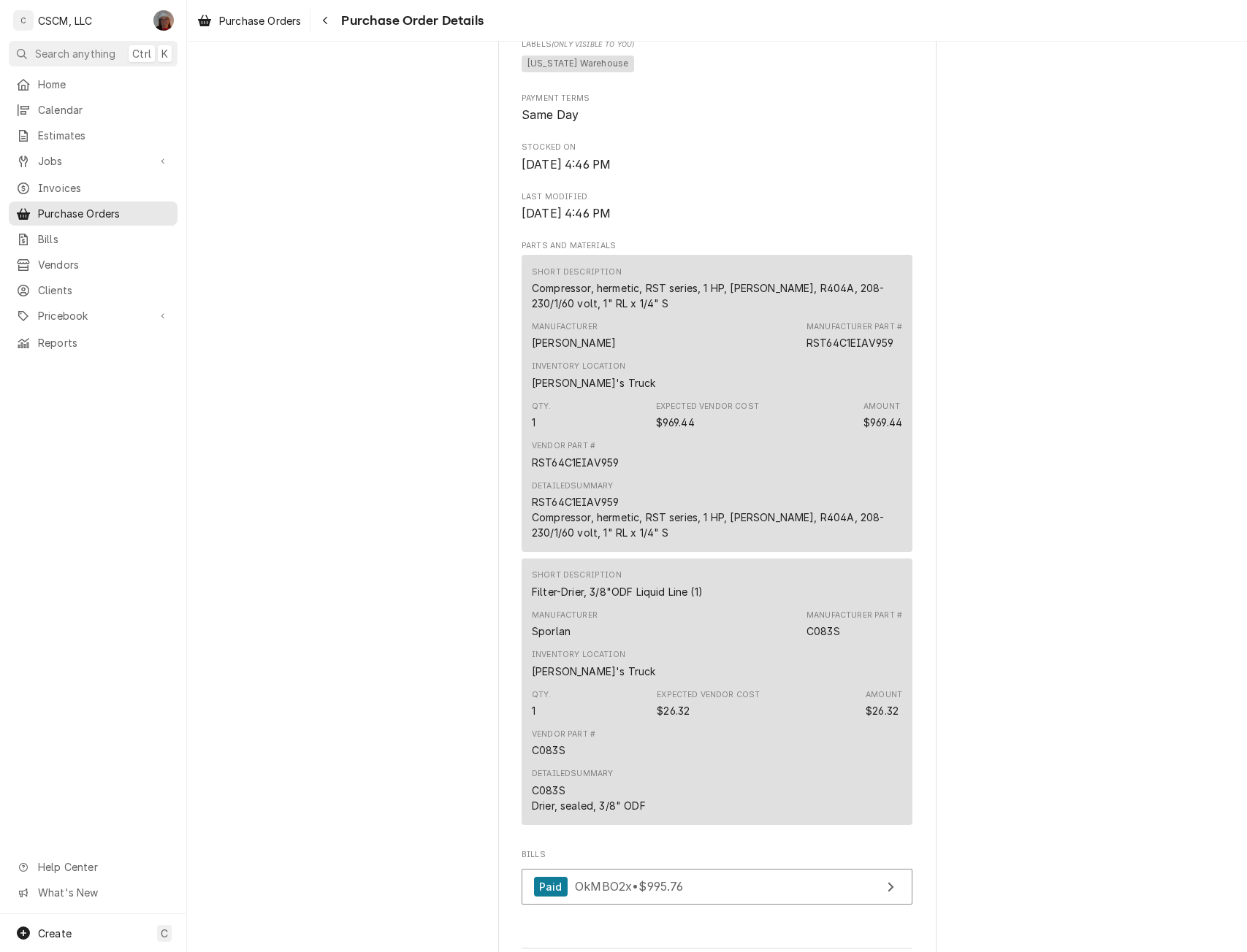
scroll to position [1150, 0]
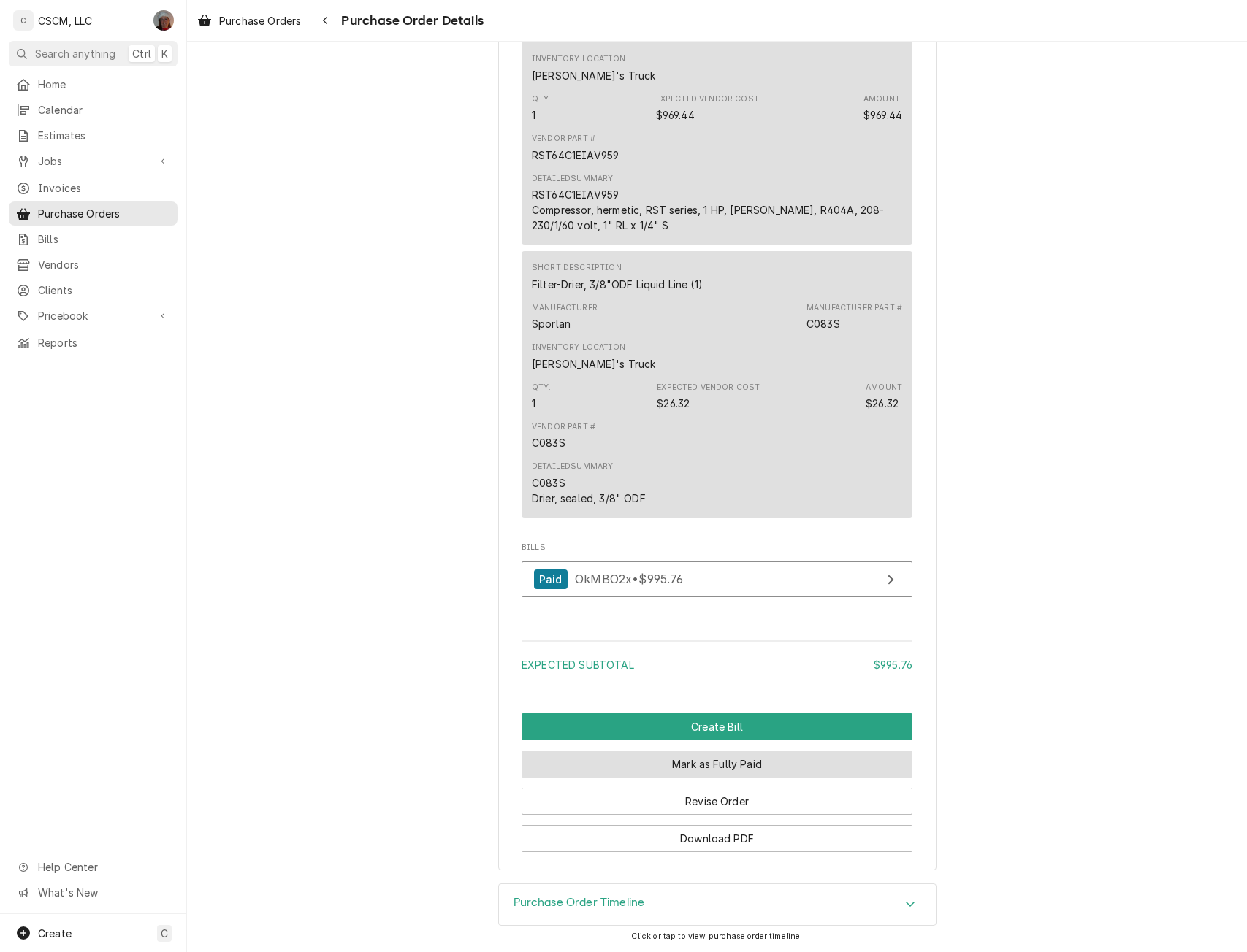
click at [677, 769] on button "Mark as Fully Paid" at bounding box center [717, 765] width 391 height 27
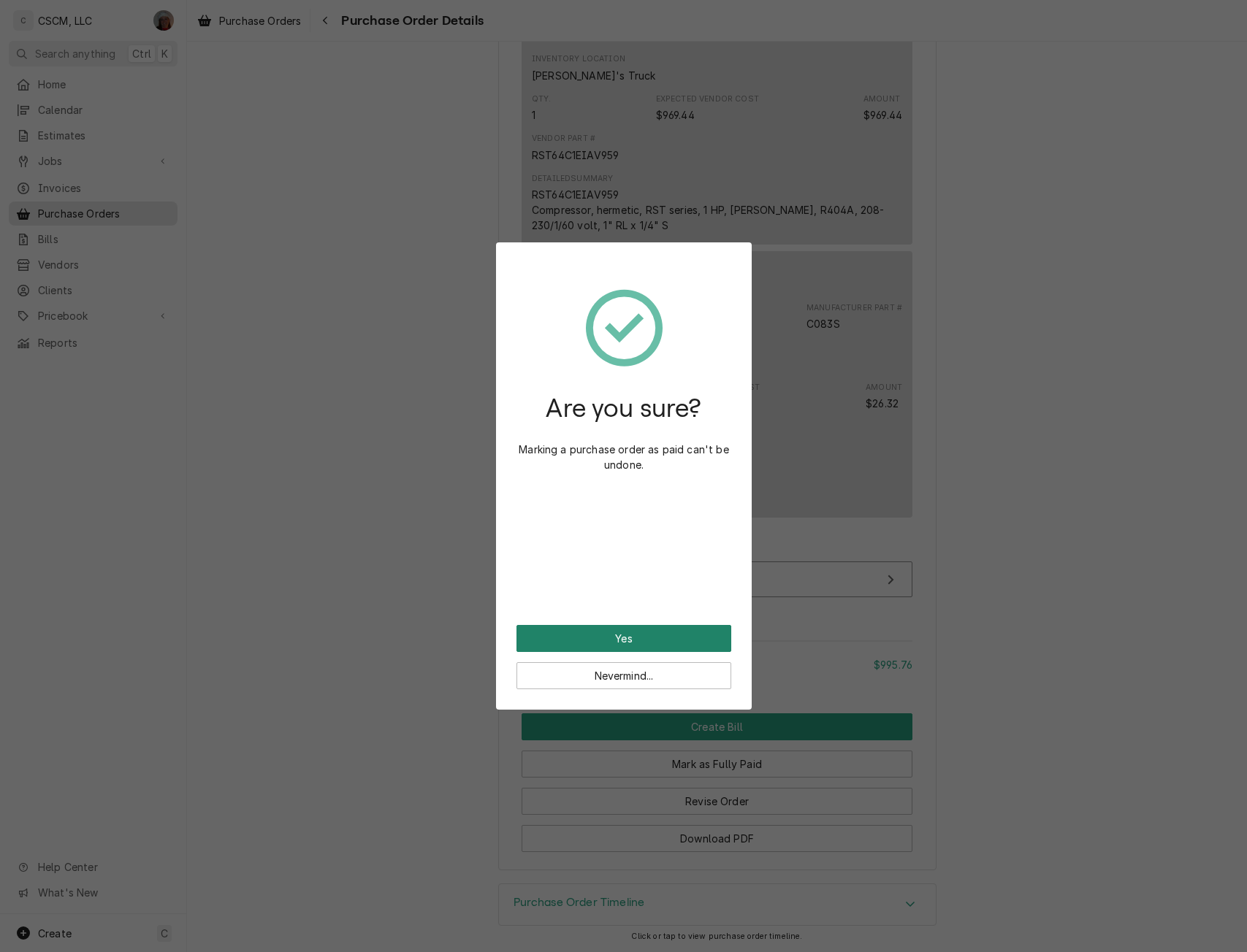
click at [643, 644] on button "Yes" at bounding box center [624, 639] width 215 height 27
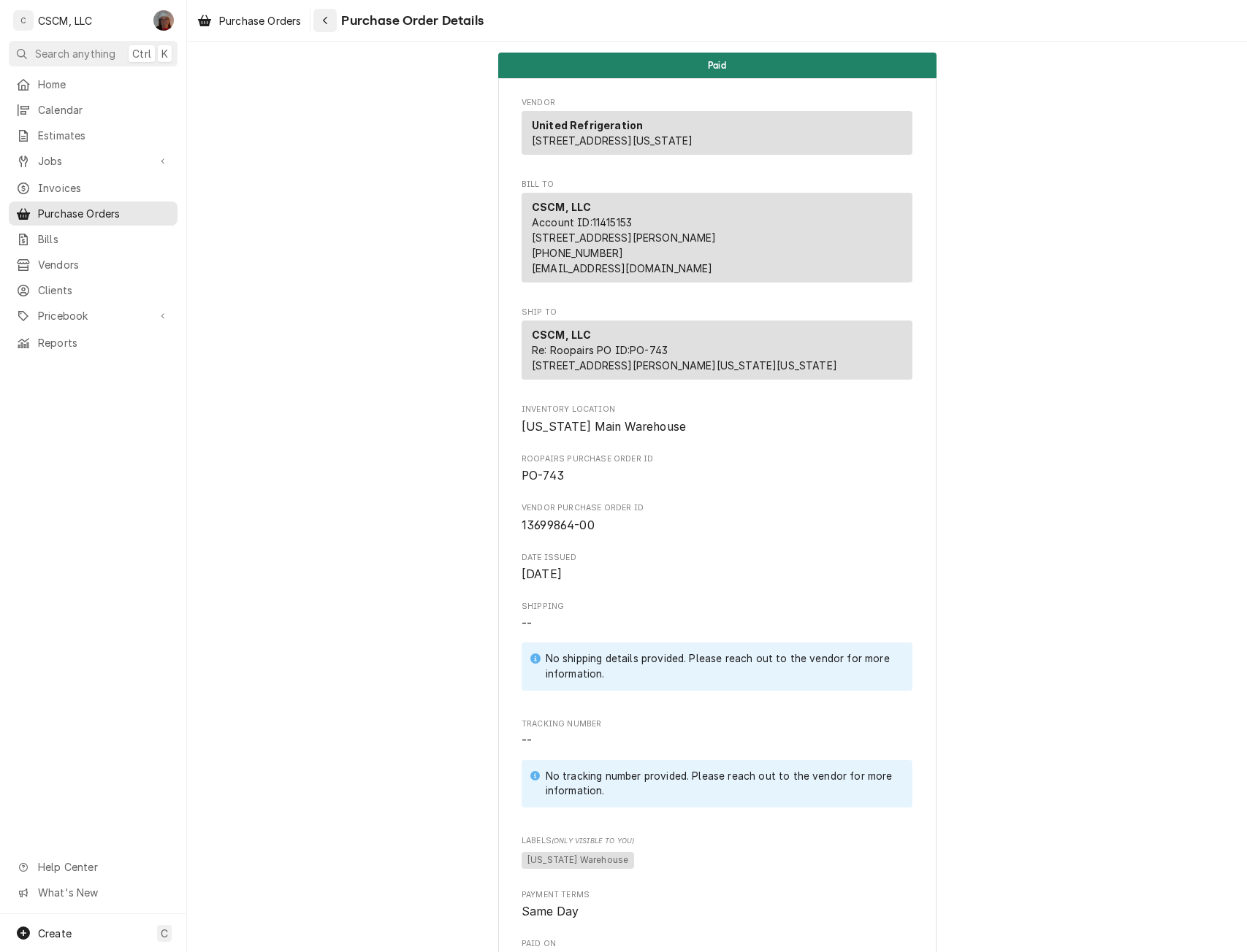
click at [316, 24] on button "Navigate back" at bounding box center [325, 21] width 24 height 24
